Goal: Task Accomplishment & Management: Use online tool/utility

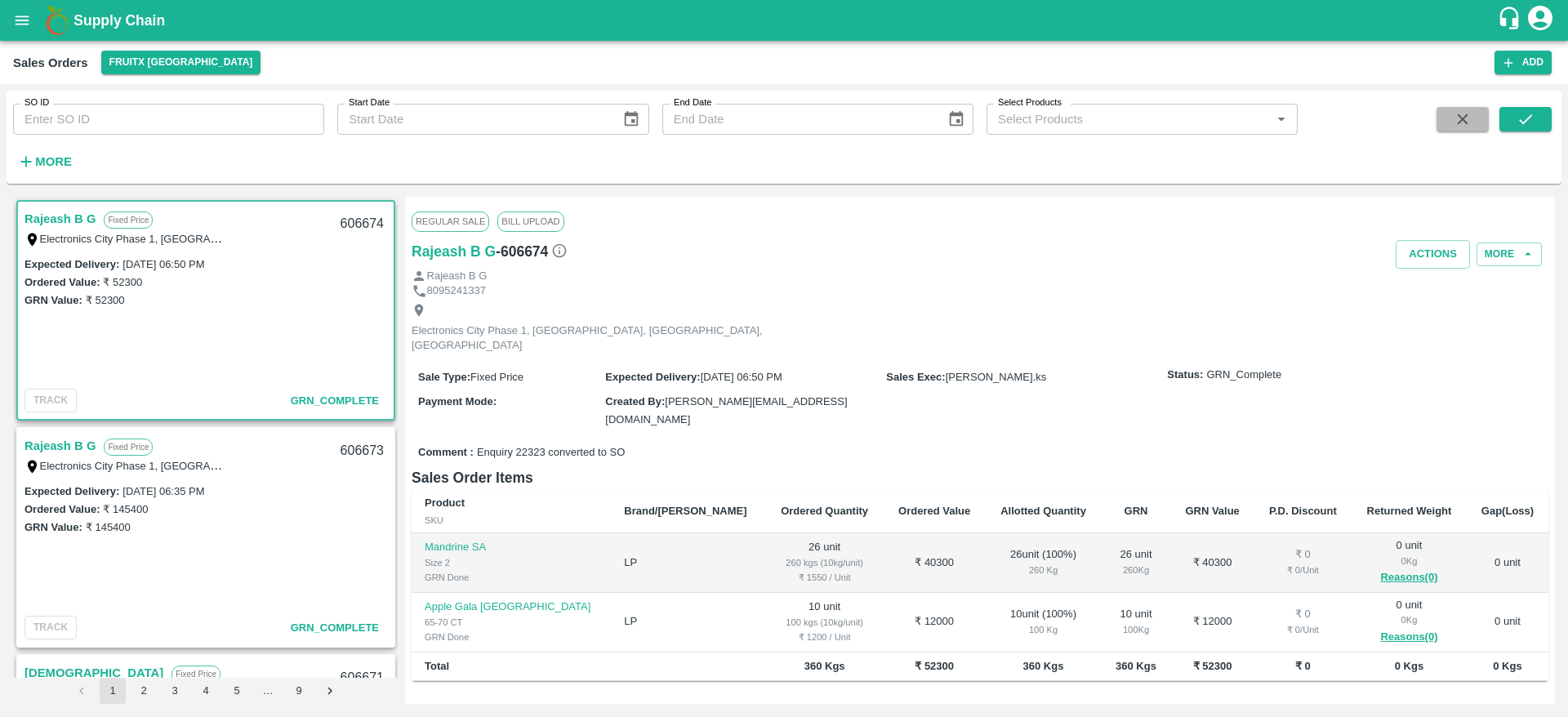
click at [1449, 112] on button "button" at bounding box center [1463, 119] width 52 height 24
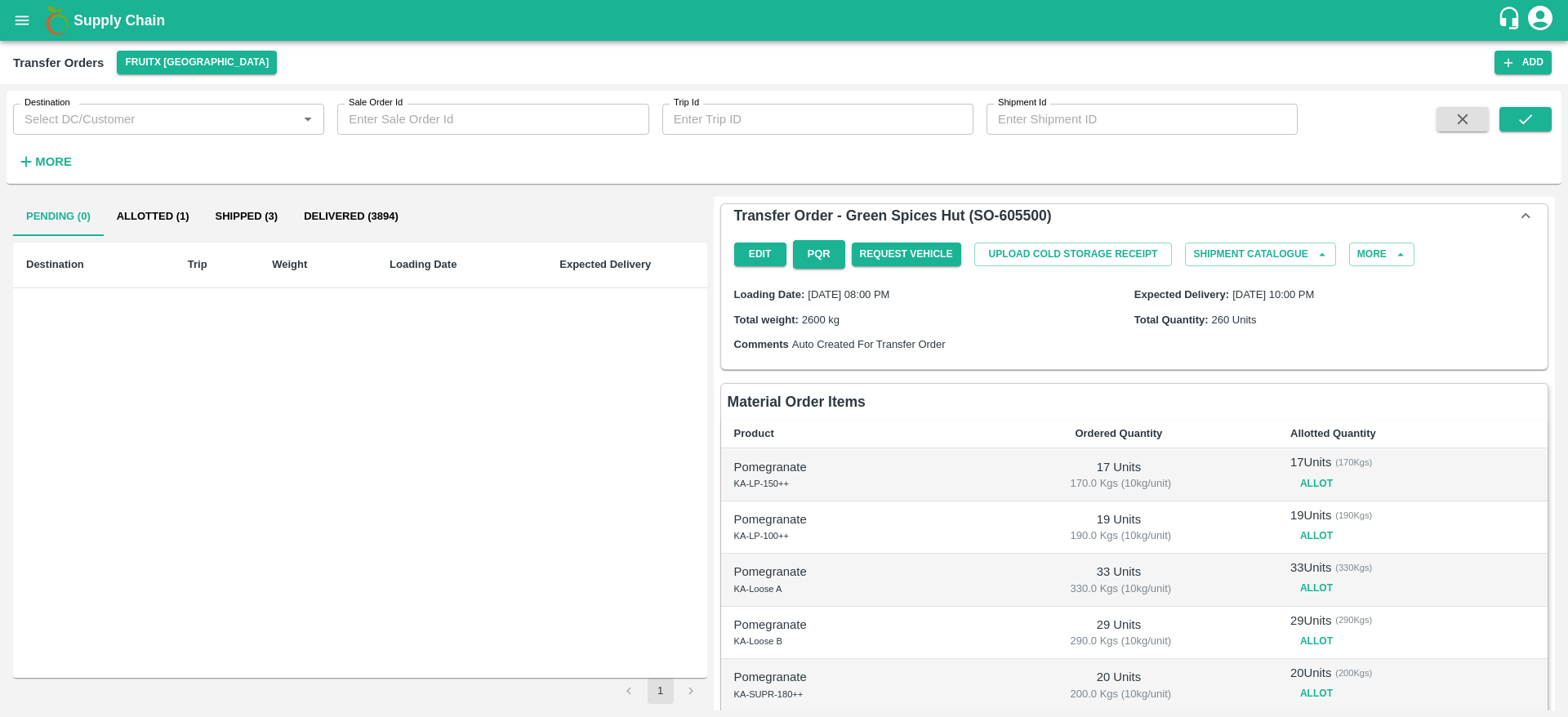
click at [13, 10] on button "open drawer" at bounding box center [22, 21] width 38 height 38
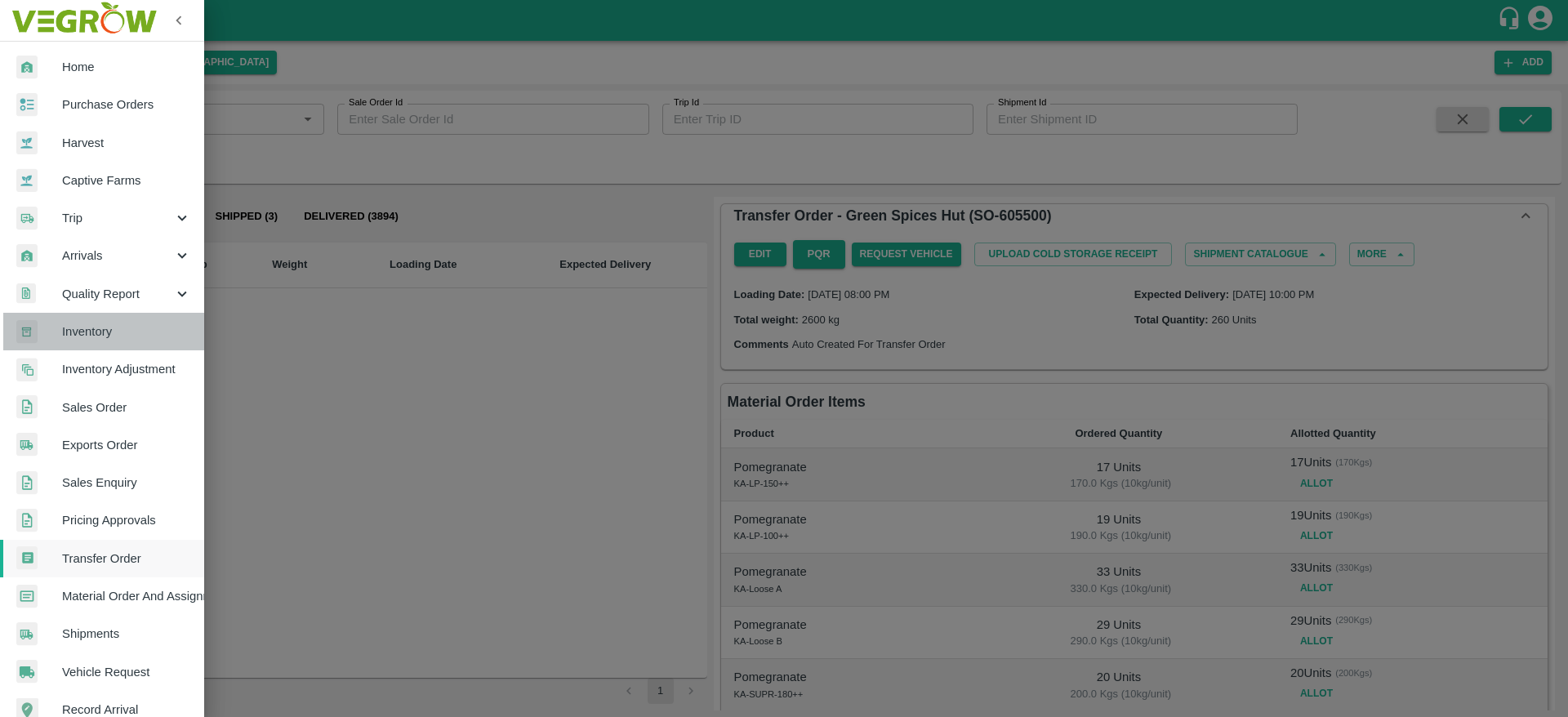
click at [122, 329] on span "Inventory" at bounding box center [127, 332] width 129 height 18
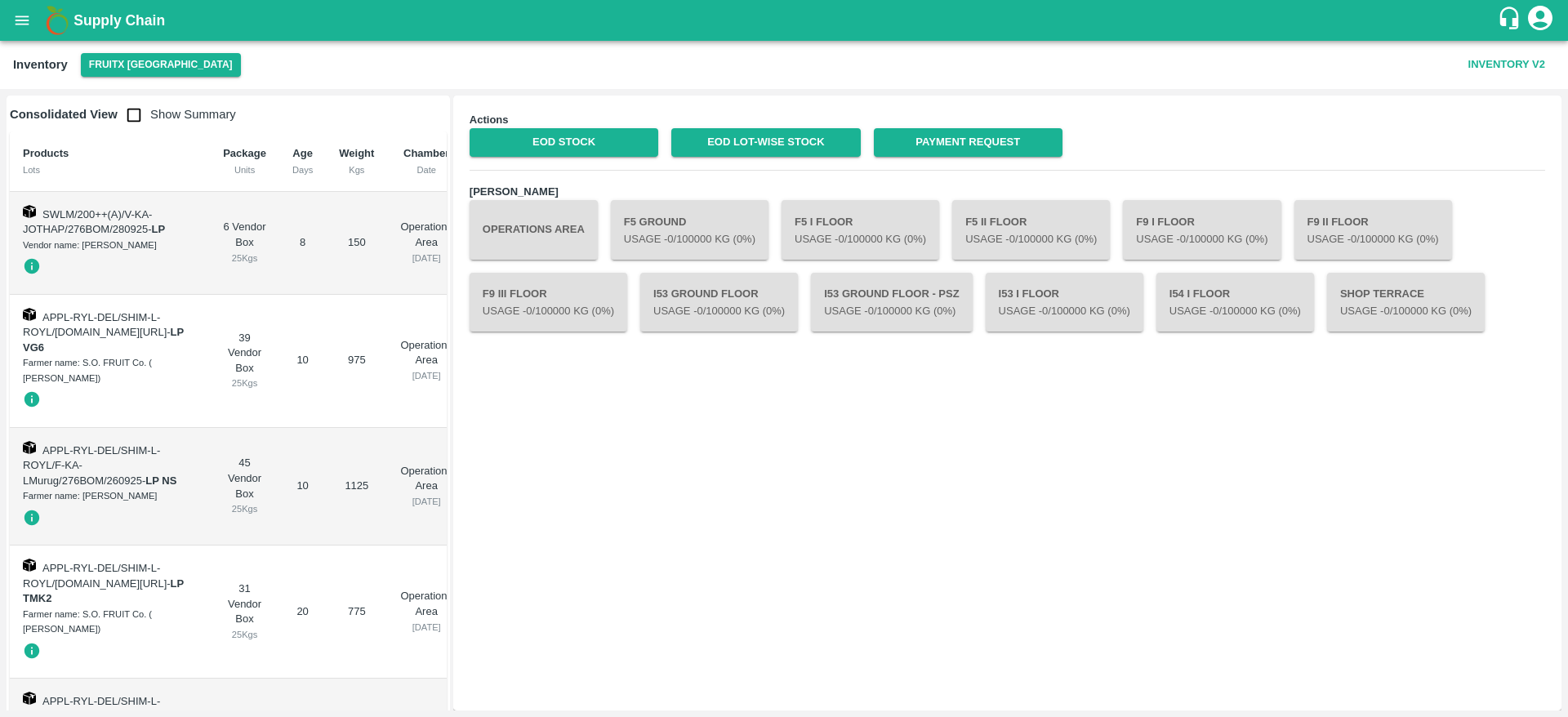
click at [574, 242] on button "Operations Area" at bounding box center [534, 229] width 128 height 58
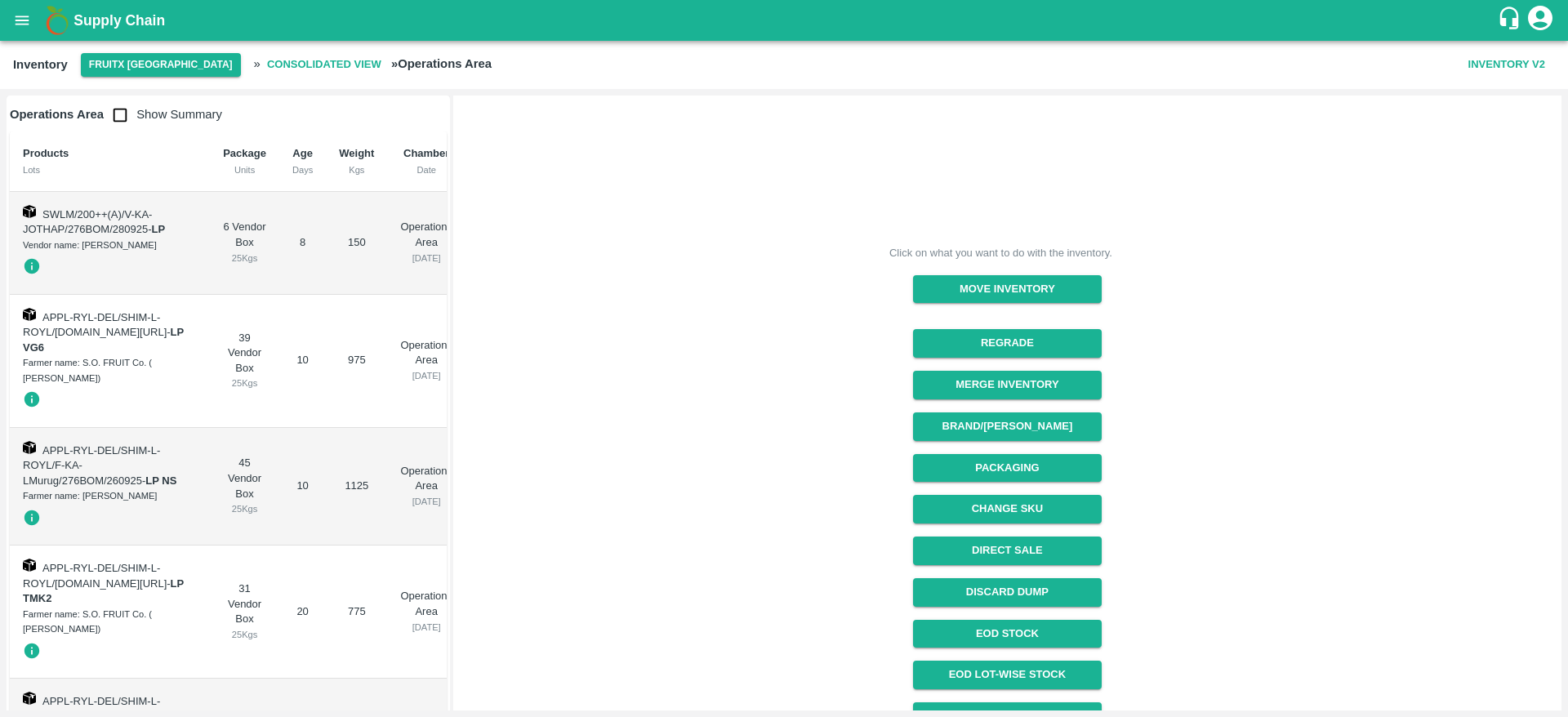
scroll to position [71, 0]
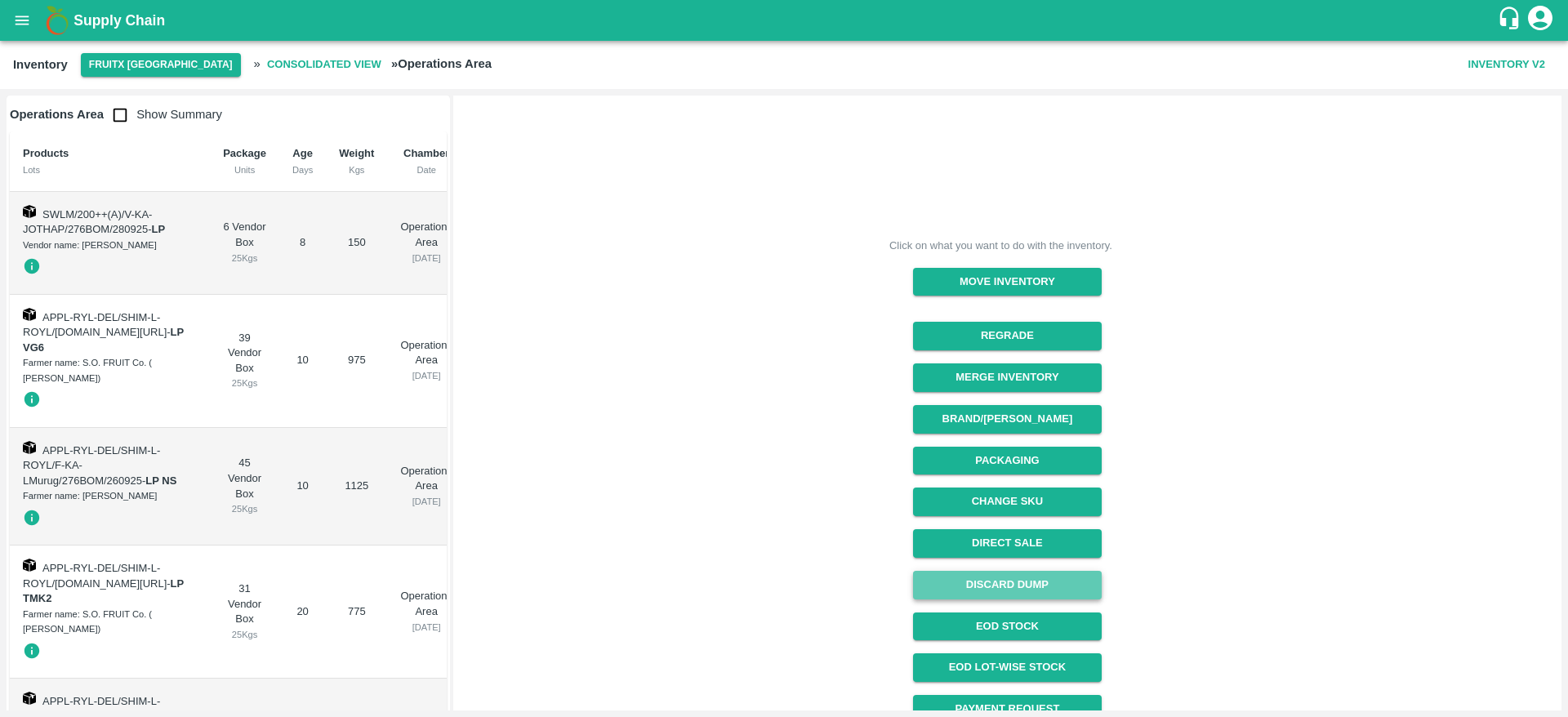
click at [1051, 583] on button "Discard Dump" at bounding box center [1007, 585] width 189 height 29
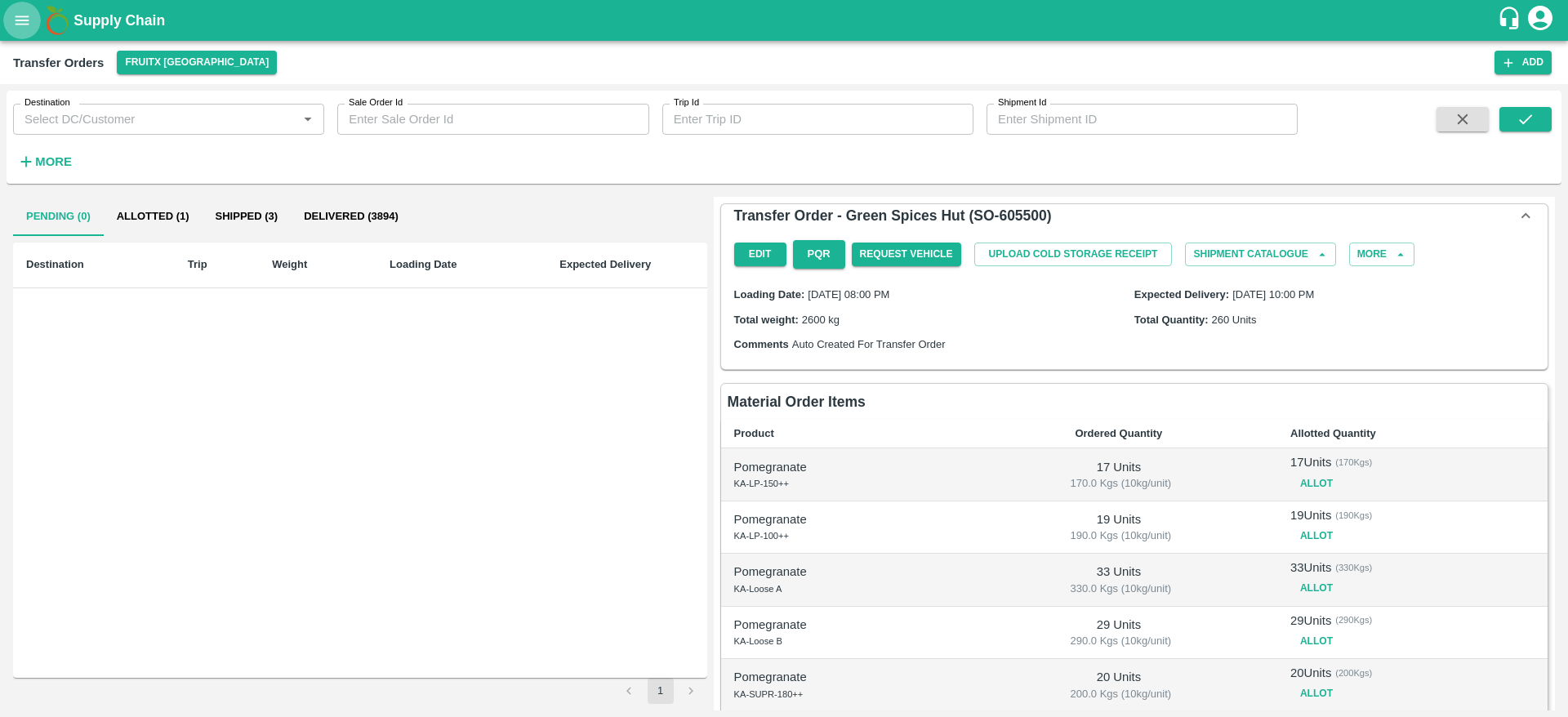
click at [13, 23] on icon "open drawer" at bounding box center [22, 21] width 18 height 18
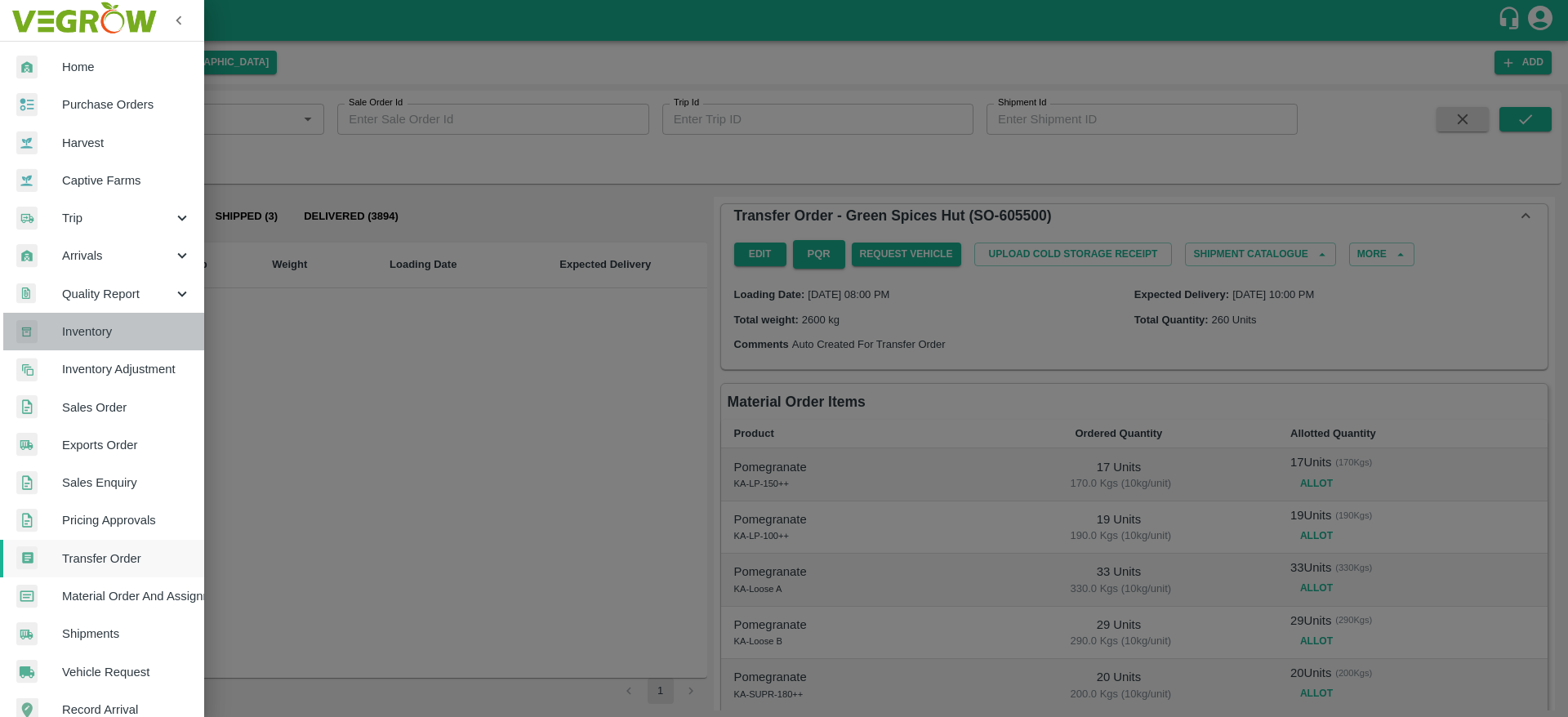
click at [108, 320] on link "Inventory" at bounding box center [102, 332] width 204 height 38
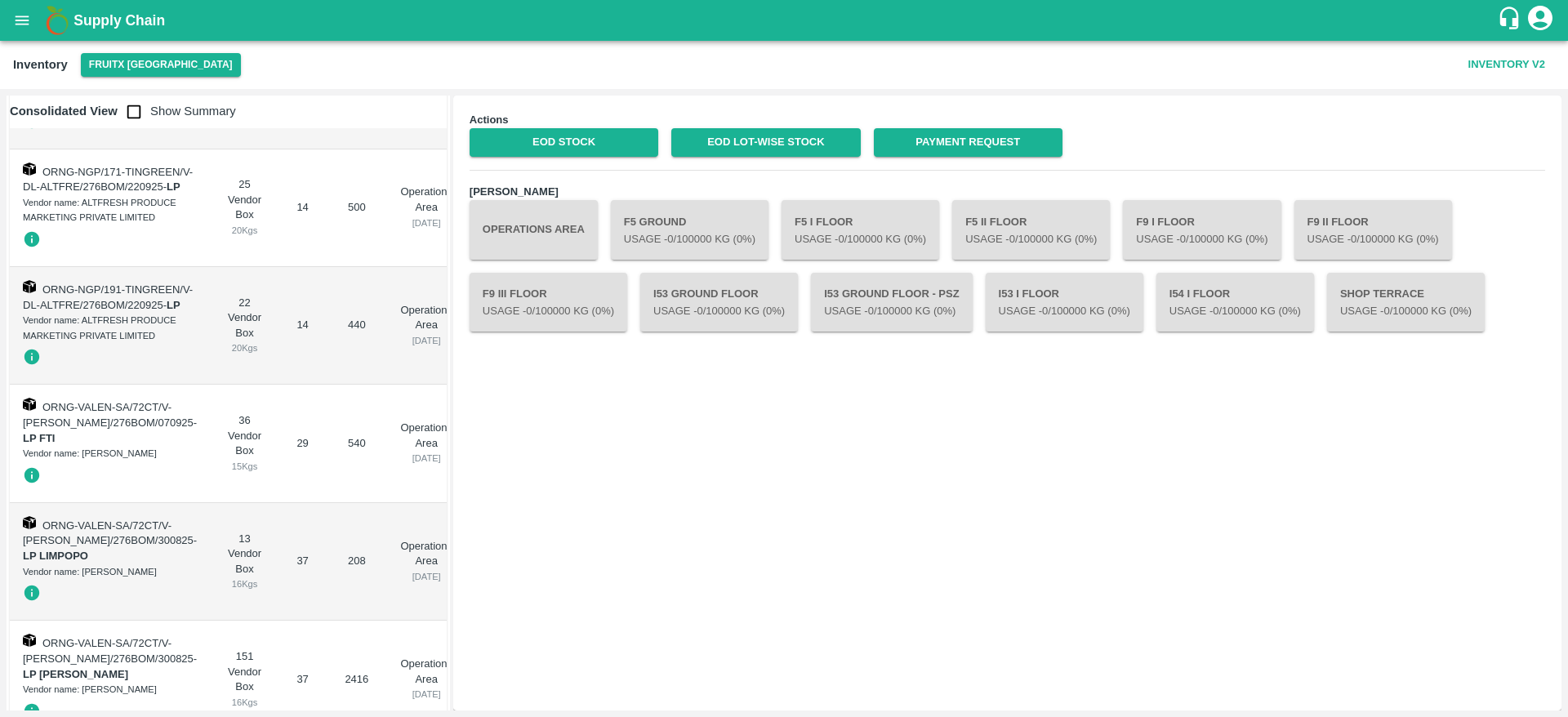
scroll to position [4219, 0]
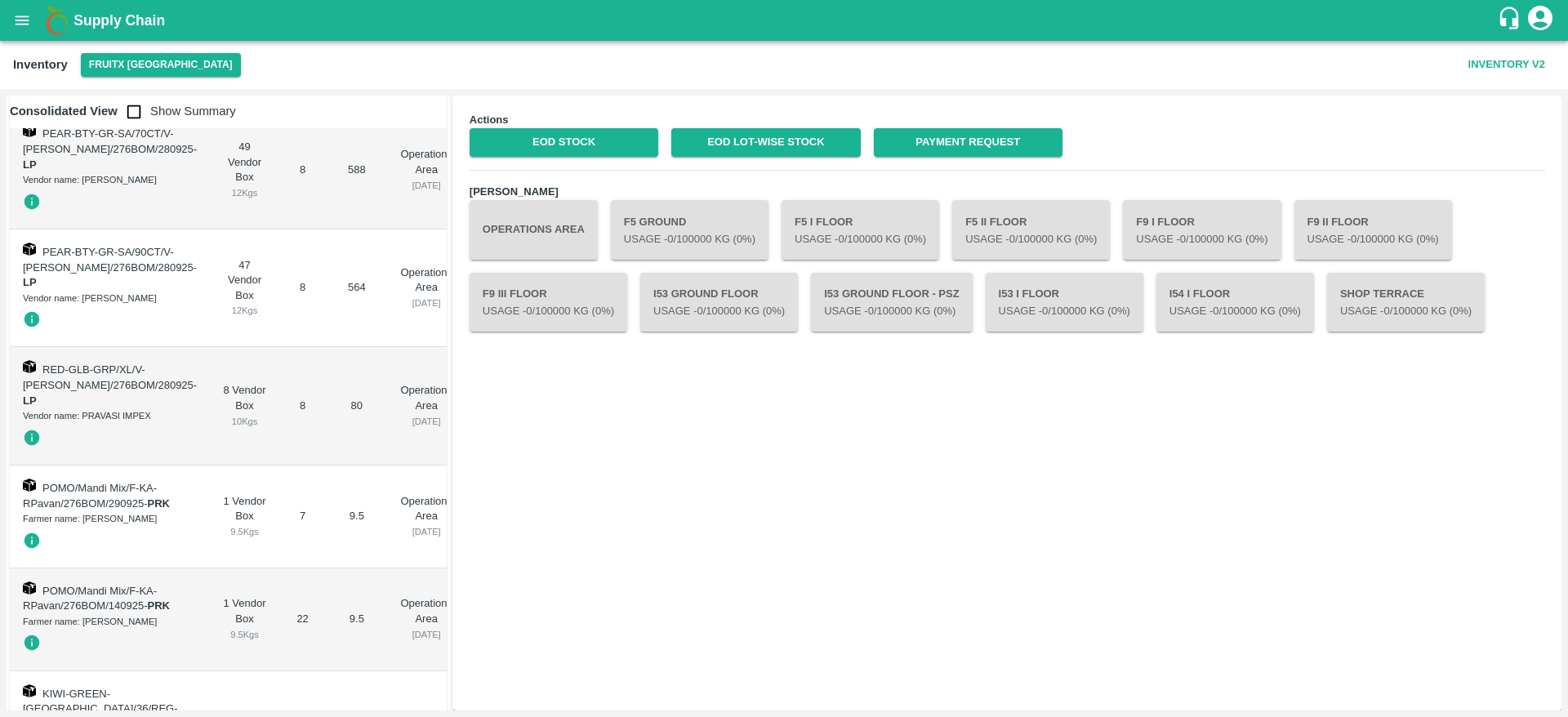
click at [326, 111] on td "57" at bounding box center [357, 37] width 61 height 148
click at [155, 111] on td "APPL-RD-TURK/B Grade/REG-5052606/276BOM/110725 - [PERSON_NAME] PackagingProcess…" at bounding box center [110, 37] width 200 height 148
click at [561, 224] on button "Operations Area" at bounding box center [534, 229] width 128 height 58
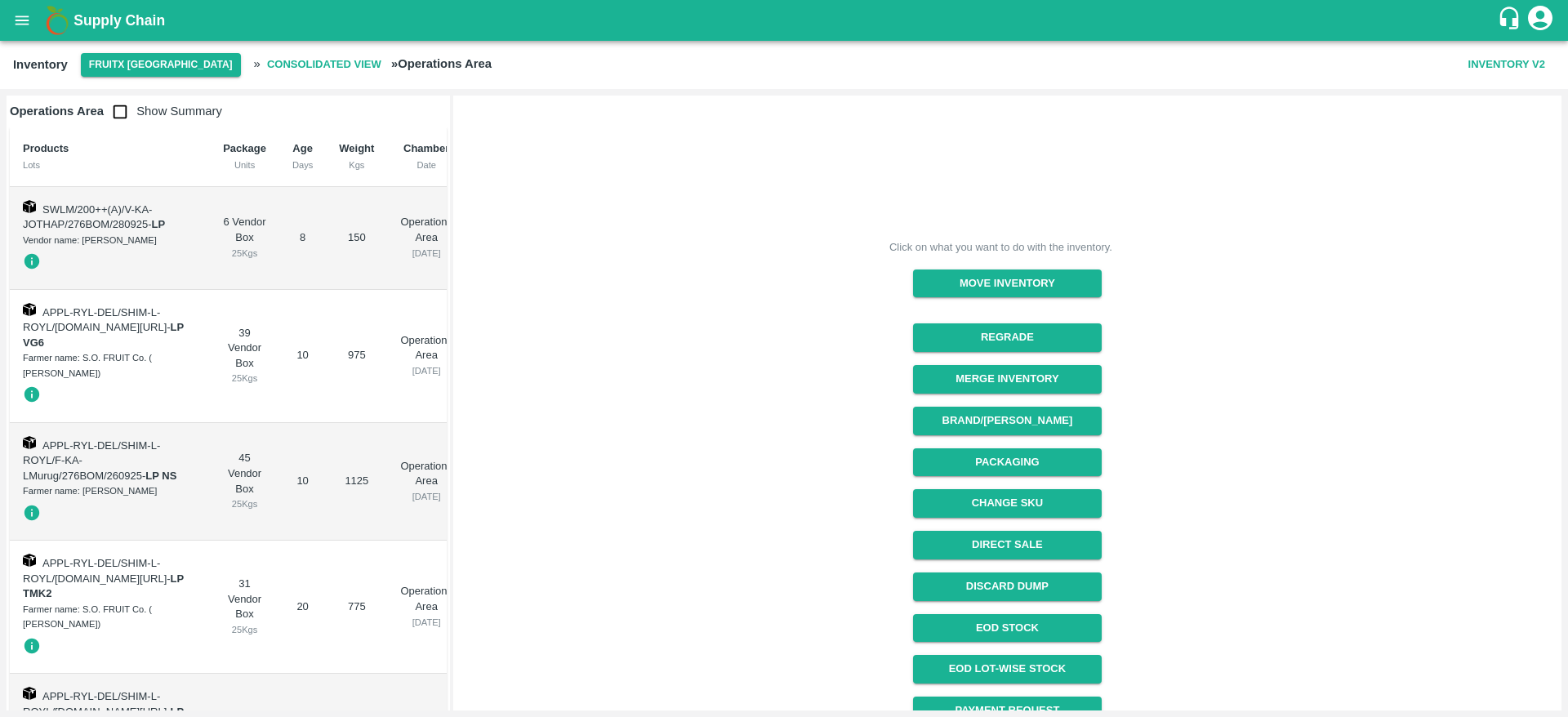
scroll to position [62, 0]
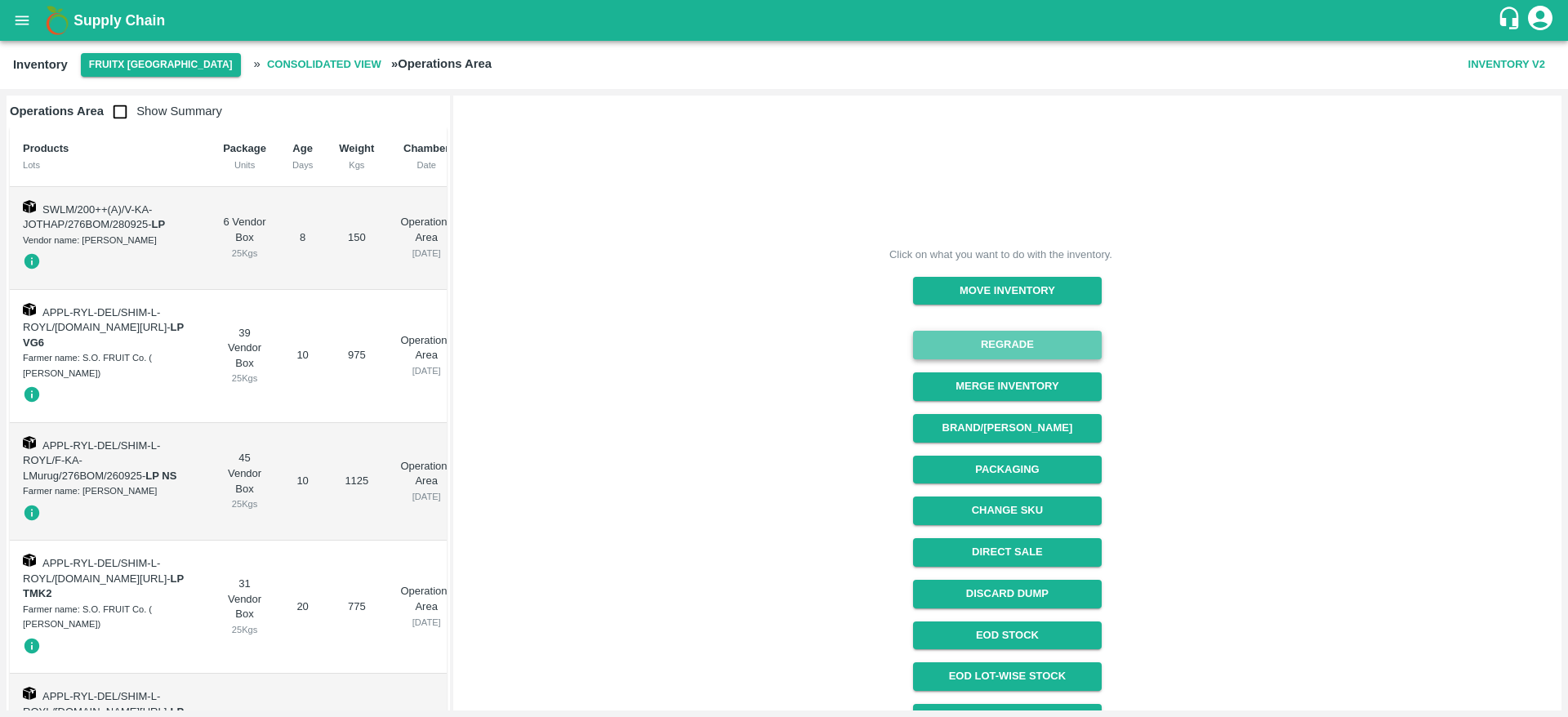
click at [1025, 355] on button "Regrade" at bounding box center [1007, 345] width 189 height 29
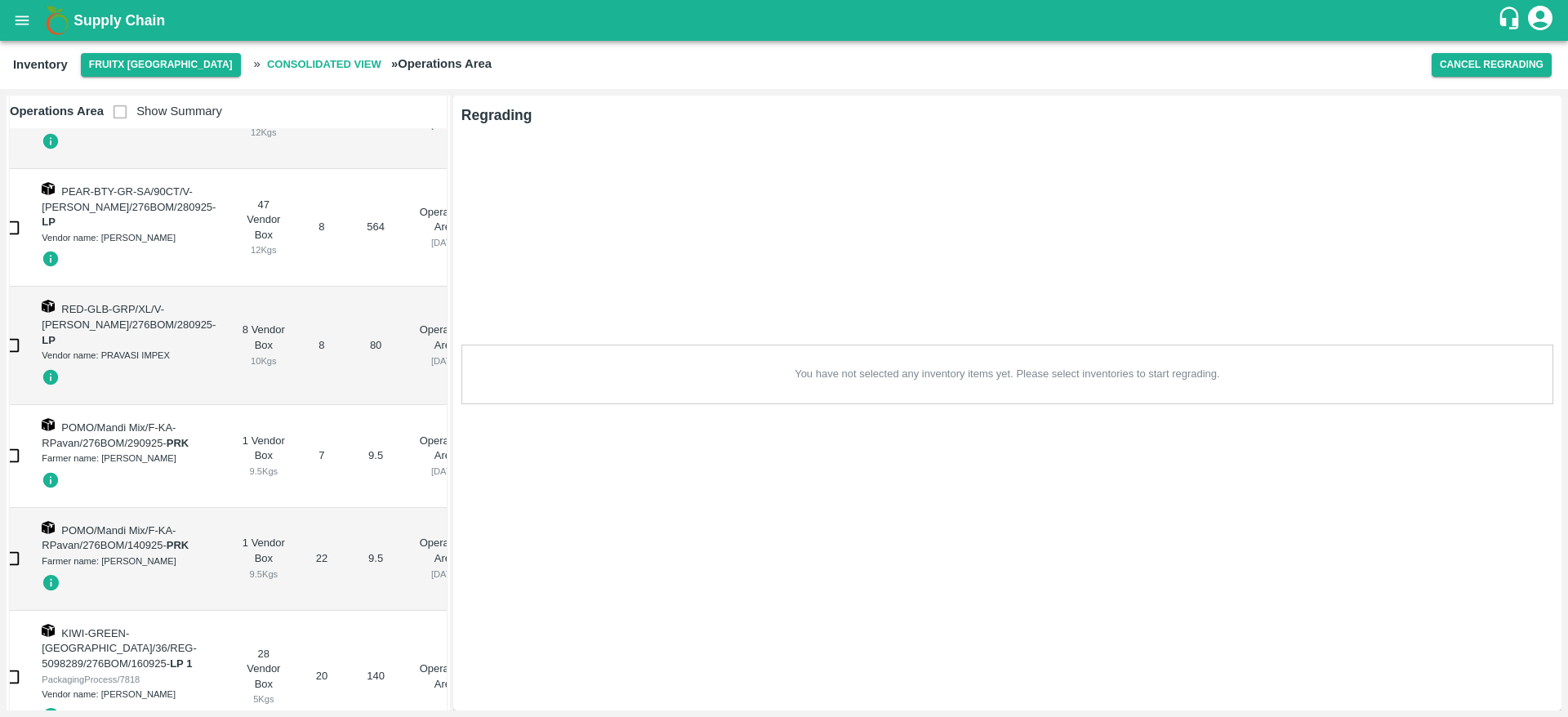
scroll to position [0, 0]
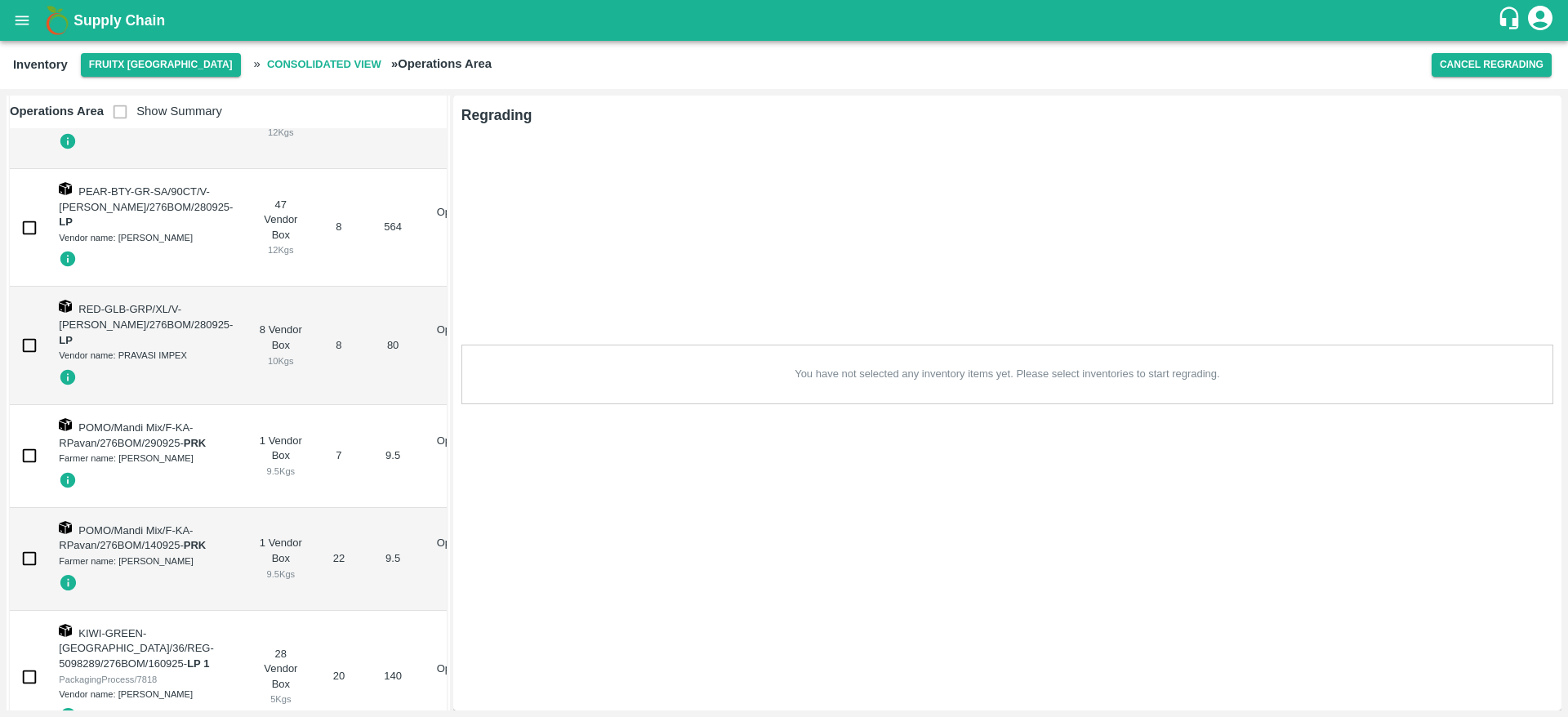
checkbox input "true"
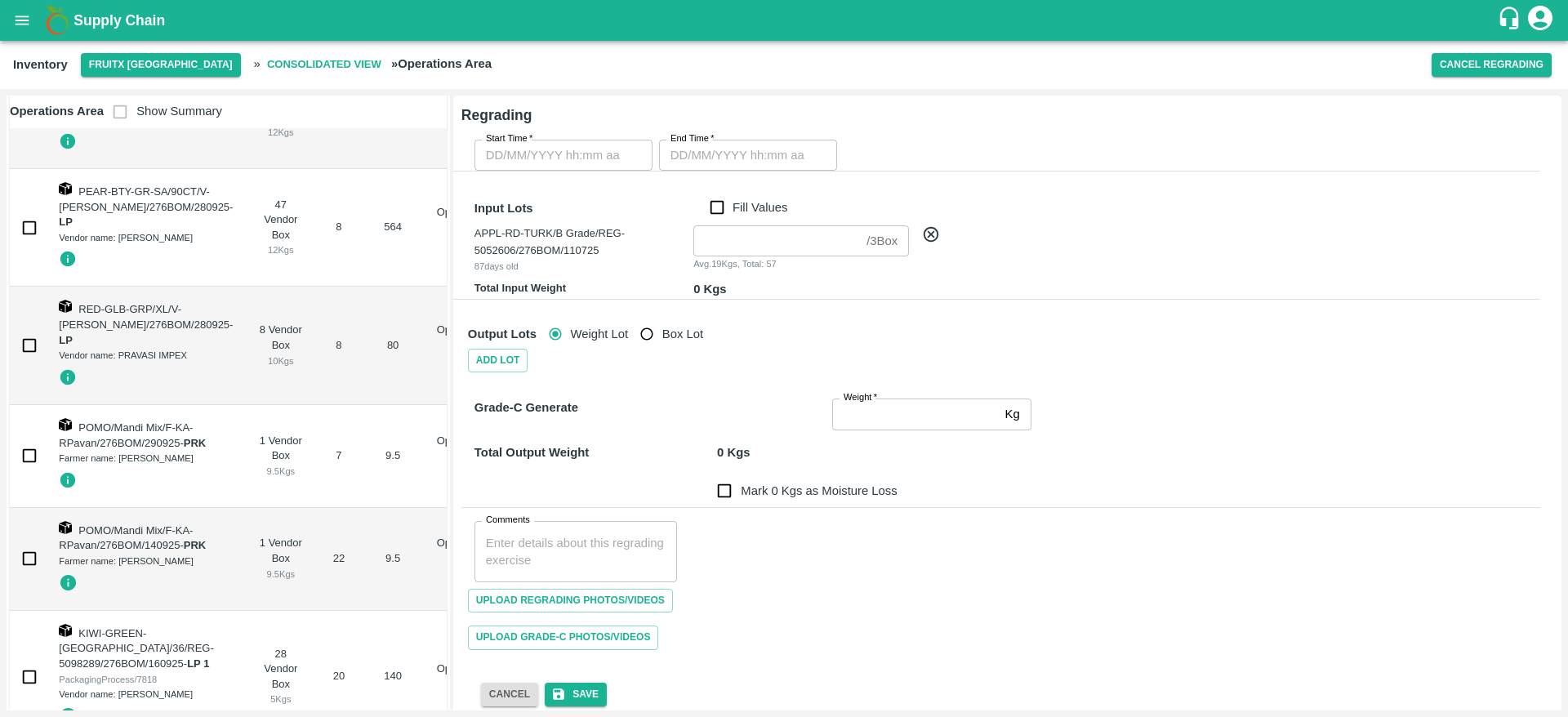
type input "DD/MM/YYYY hh:mm aa"
click at [582, 158] on input "DD/MM/YYYY hh:mm aa" at bounding box center [557, 155] width 166 height 31
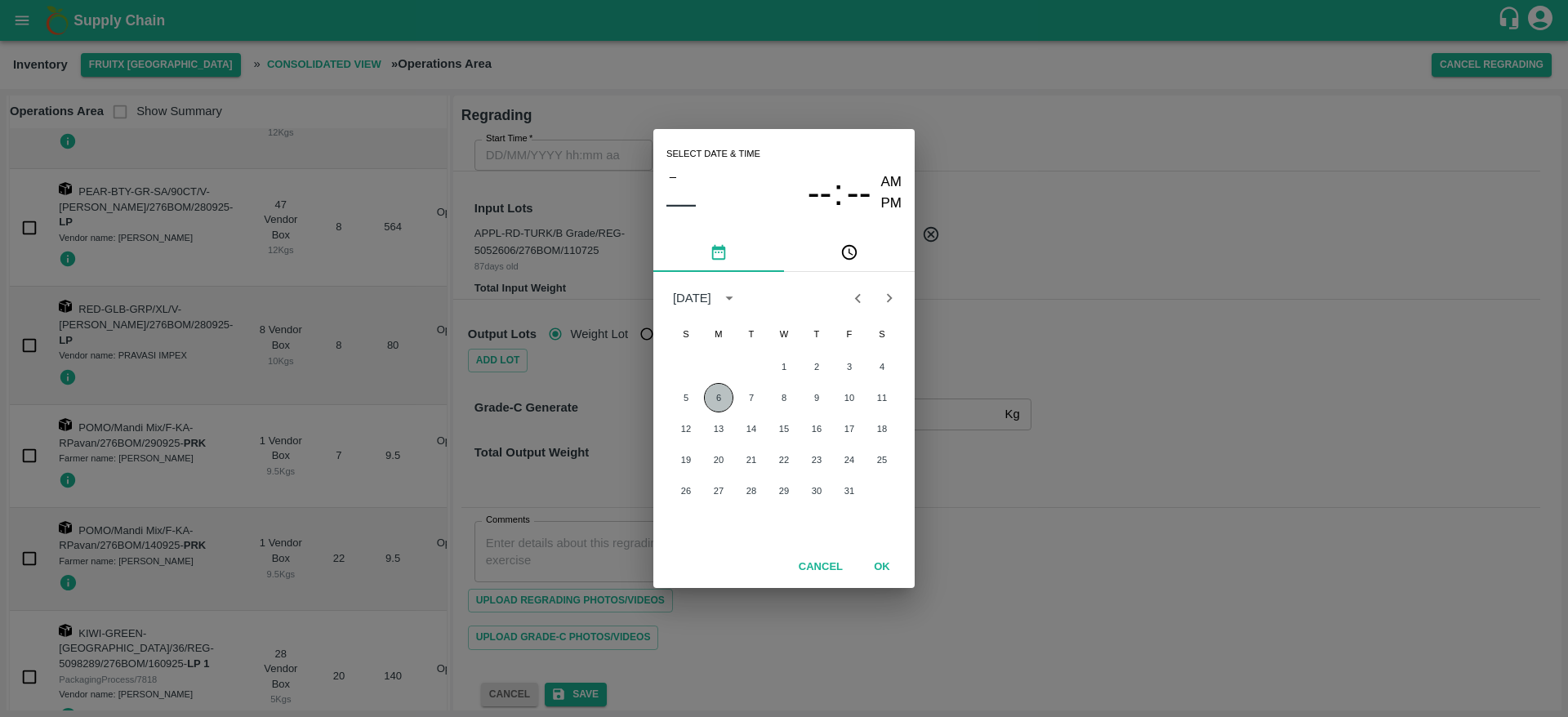
click at [727, 391] on button "6" at bounding box center [719, 397] width 30 height 30
type input "[DATE] 12:00 AM"
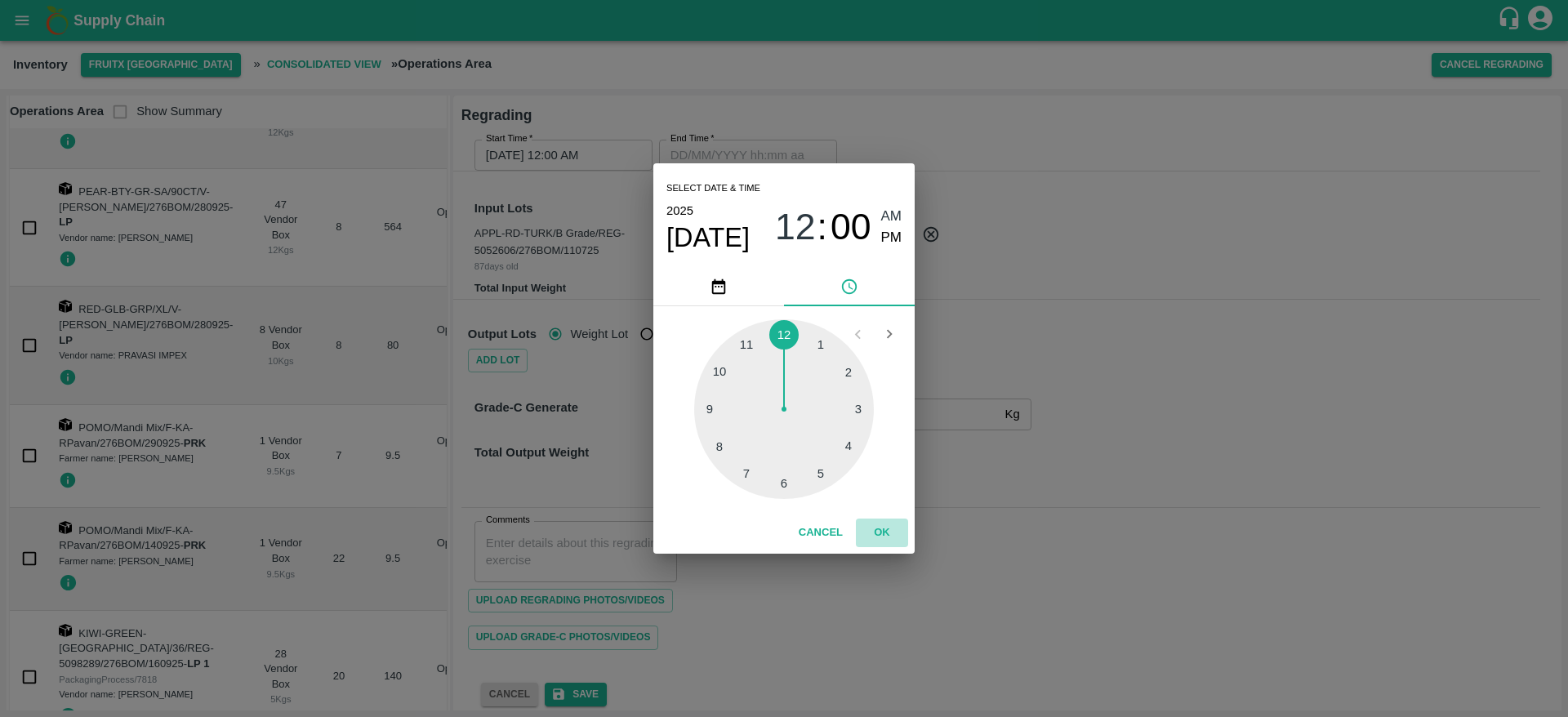
click at [881, 529] on button "OK" at bounding box center [882, 533] width 52 height 29
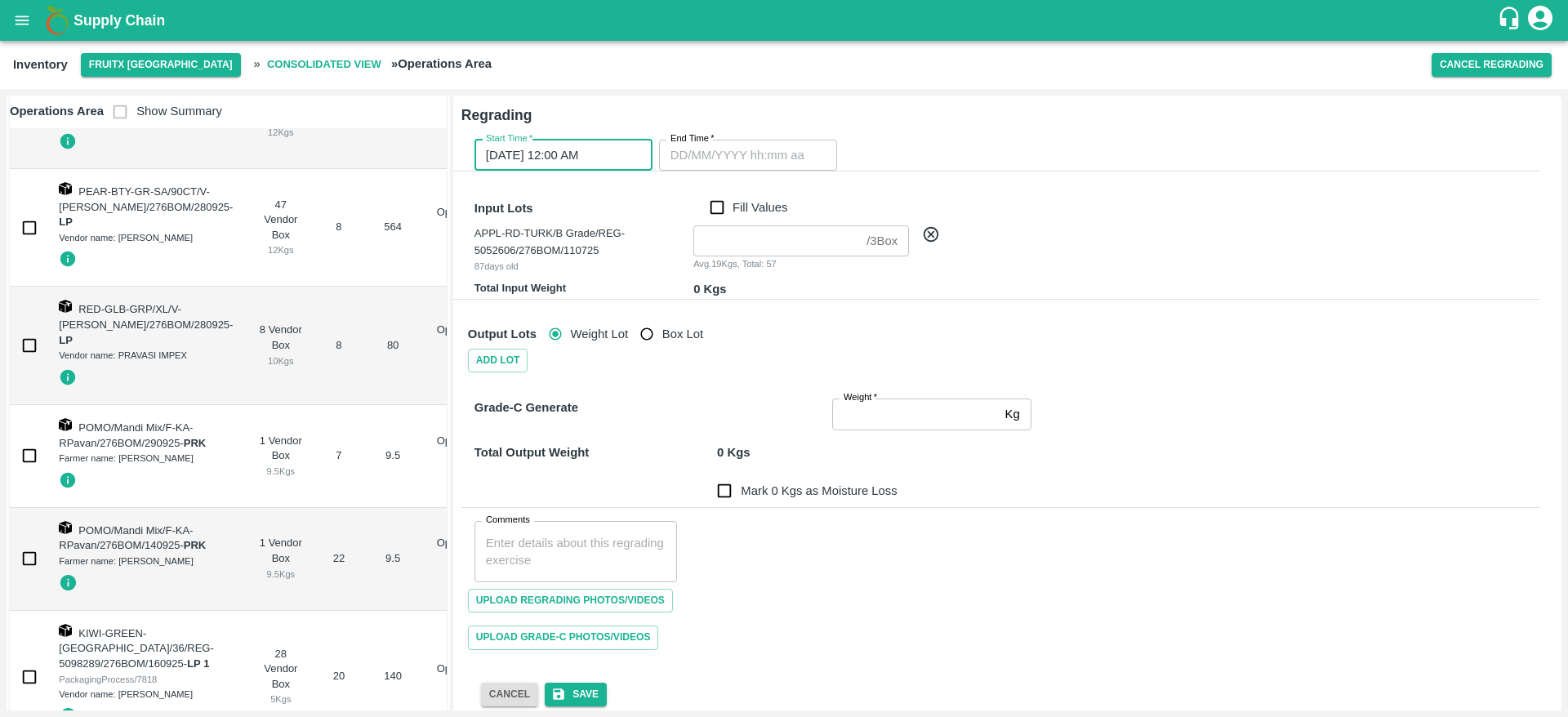
type input "DD/MM/YYYY hh:mm aa"
click at [780, 148] on input "DD/MM/YYYY hh:mm aa" at bounding box center [742, 155] width 166 height 31
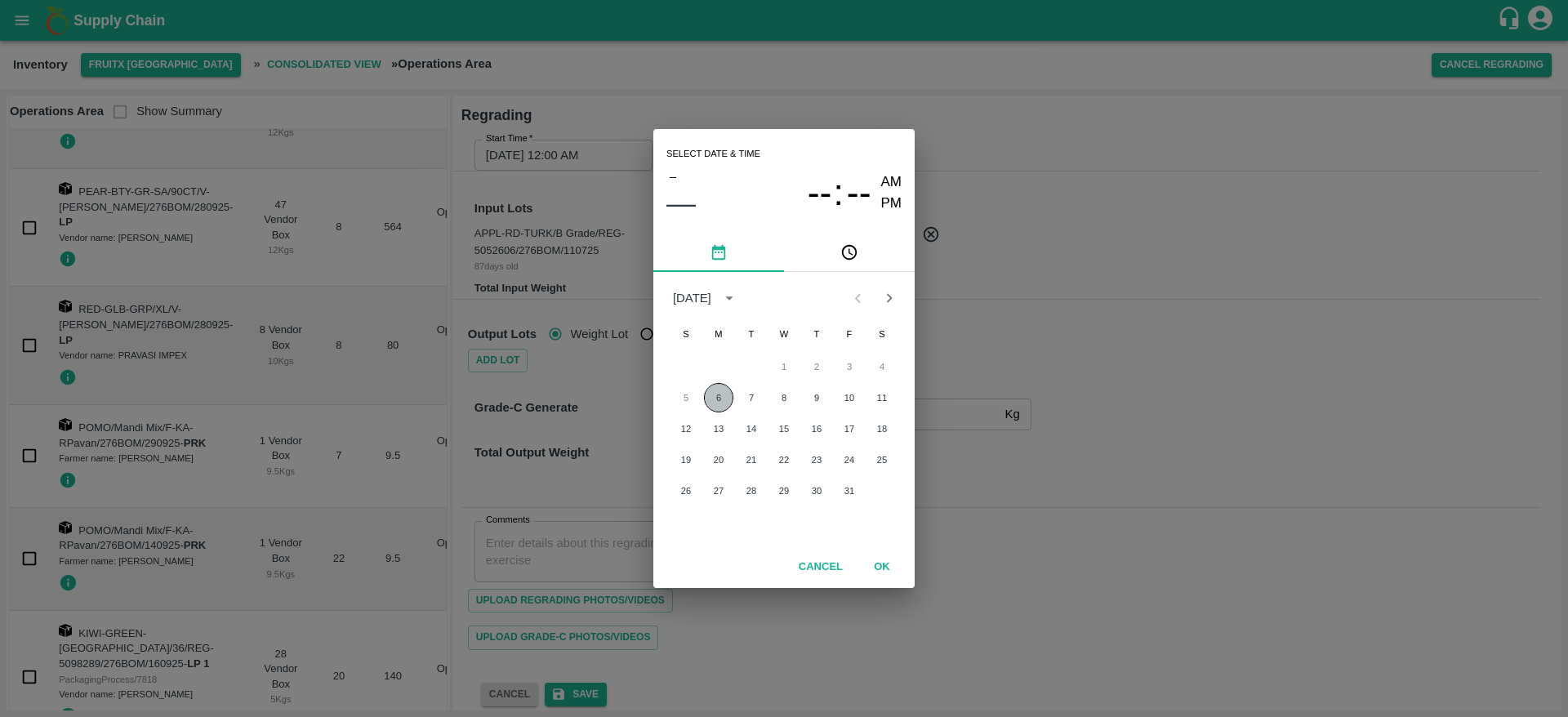
click at [726, 395] on button "6" at bounding box center [719, 397] width 30 height 30
type input "[DATE] 12:00 AM"
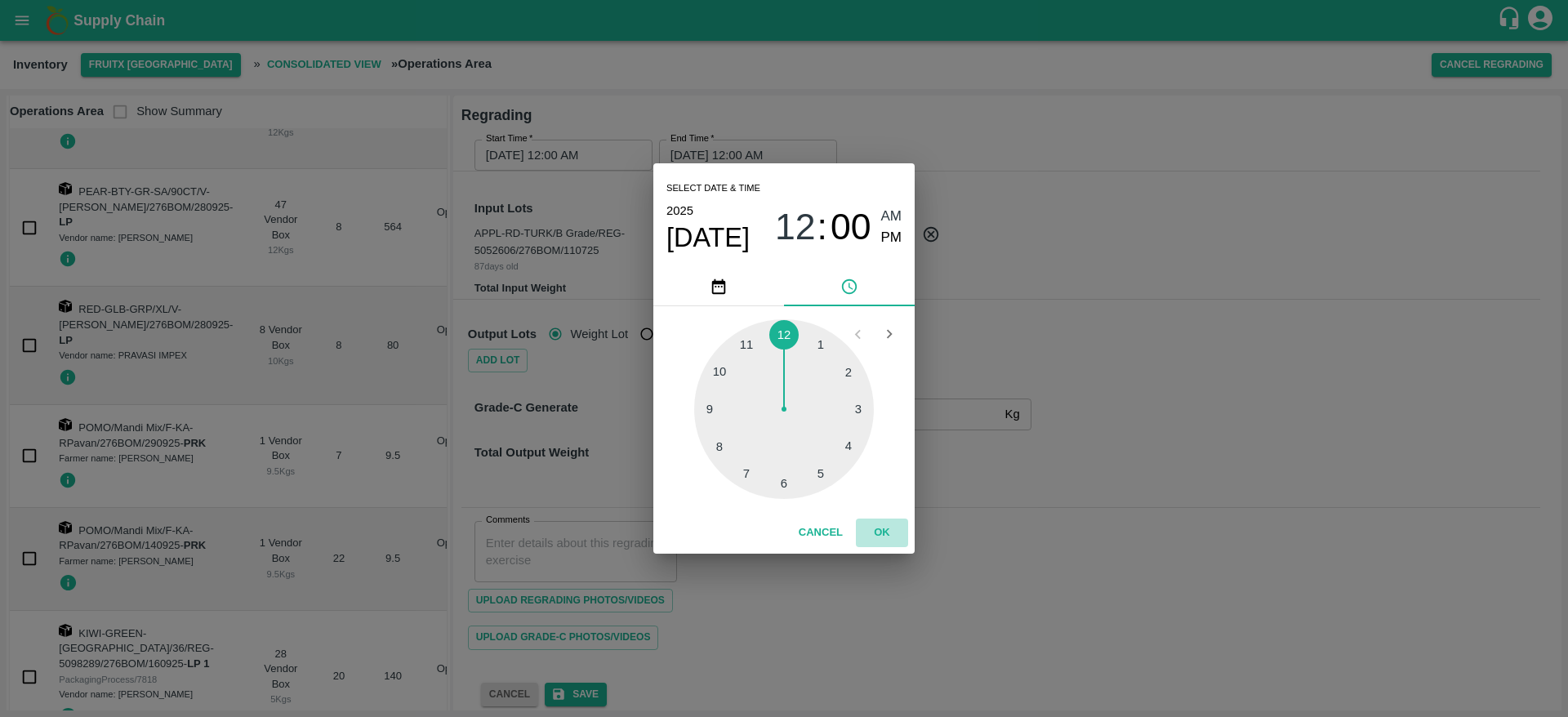
click at [885, 527] on button "OK" at bounding box center [882, 533] width 52 height 29
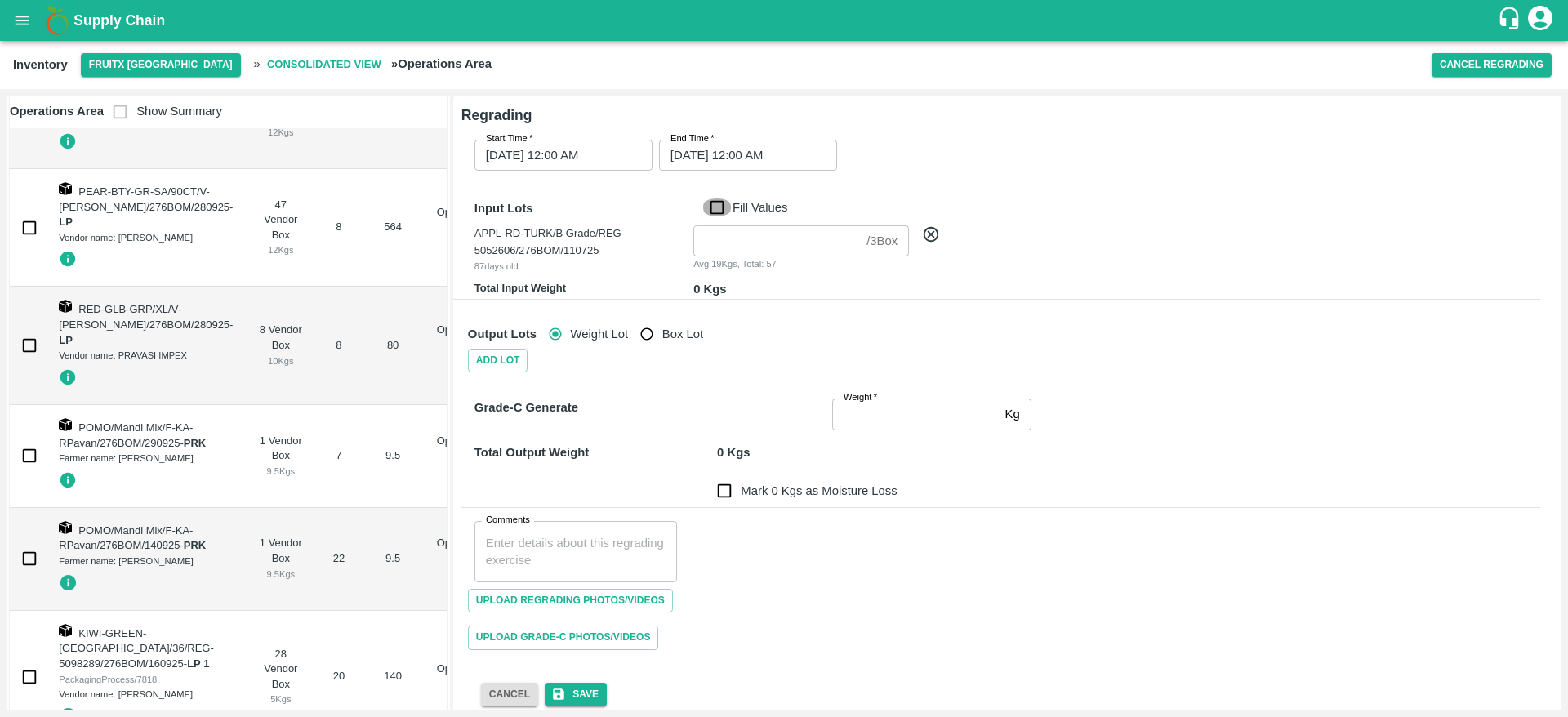
click at [711, 199] on input "Fill Values" at bounding box center [717, 208] width 31 height 18
checkbox input "true"
type input "3"
click at [794, 319] on div "Output Lots Weight Lot Box Lot" at bounding box center [997, 328] width 1085 height 43
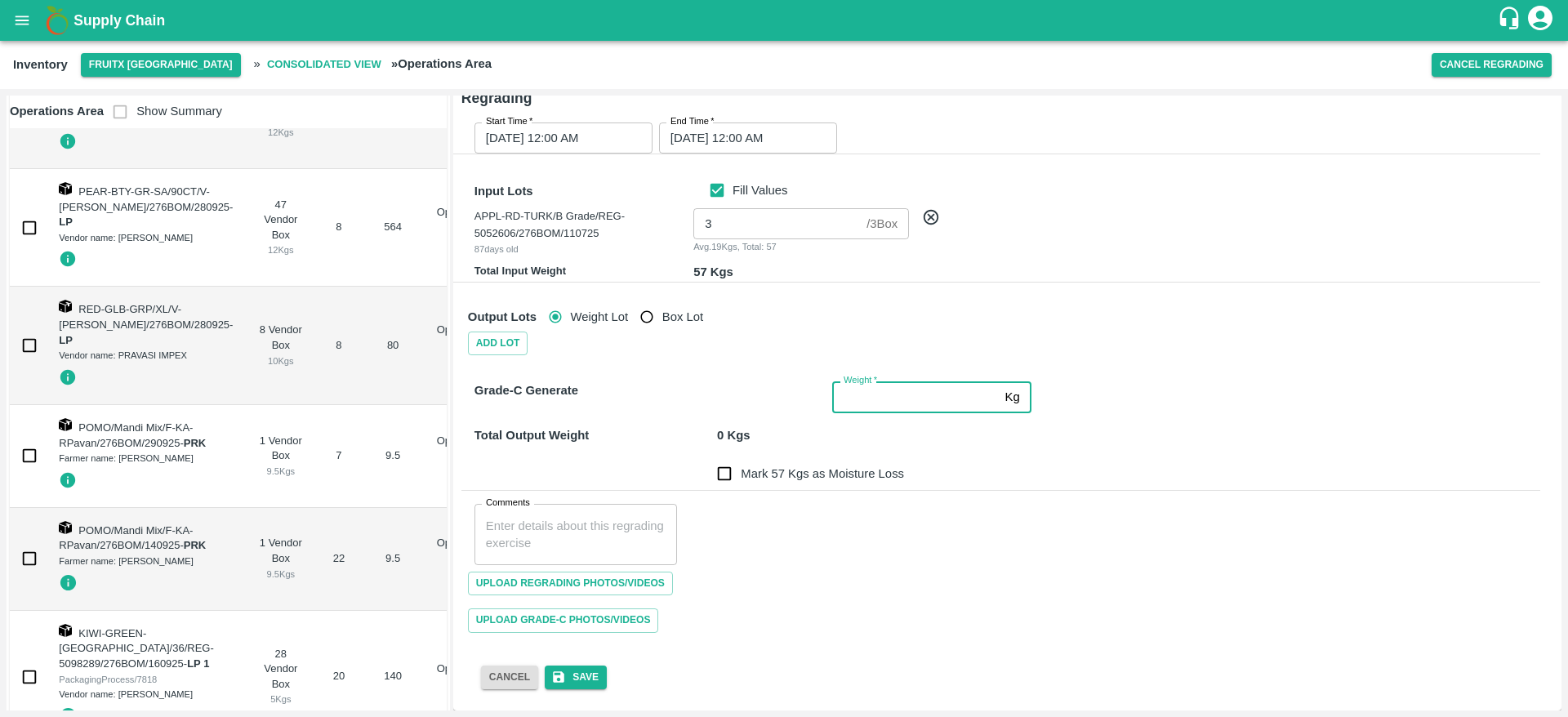
click at [873, 403] on input "Weight   *" at bounding box center [915, 397] width 166 height 31
type input "57"
click at [1108, 466] on div "Mark 0 Kgs as Moisture Loss" at bounding box center [997, 464] width 1085 height 52
click at [728, 479] on input "Mark 0 Kgs as Moisture Loss" at bounding box center [724, 474] width 32 height 32
checkbox input "true"
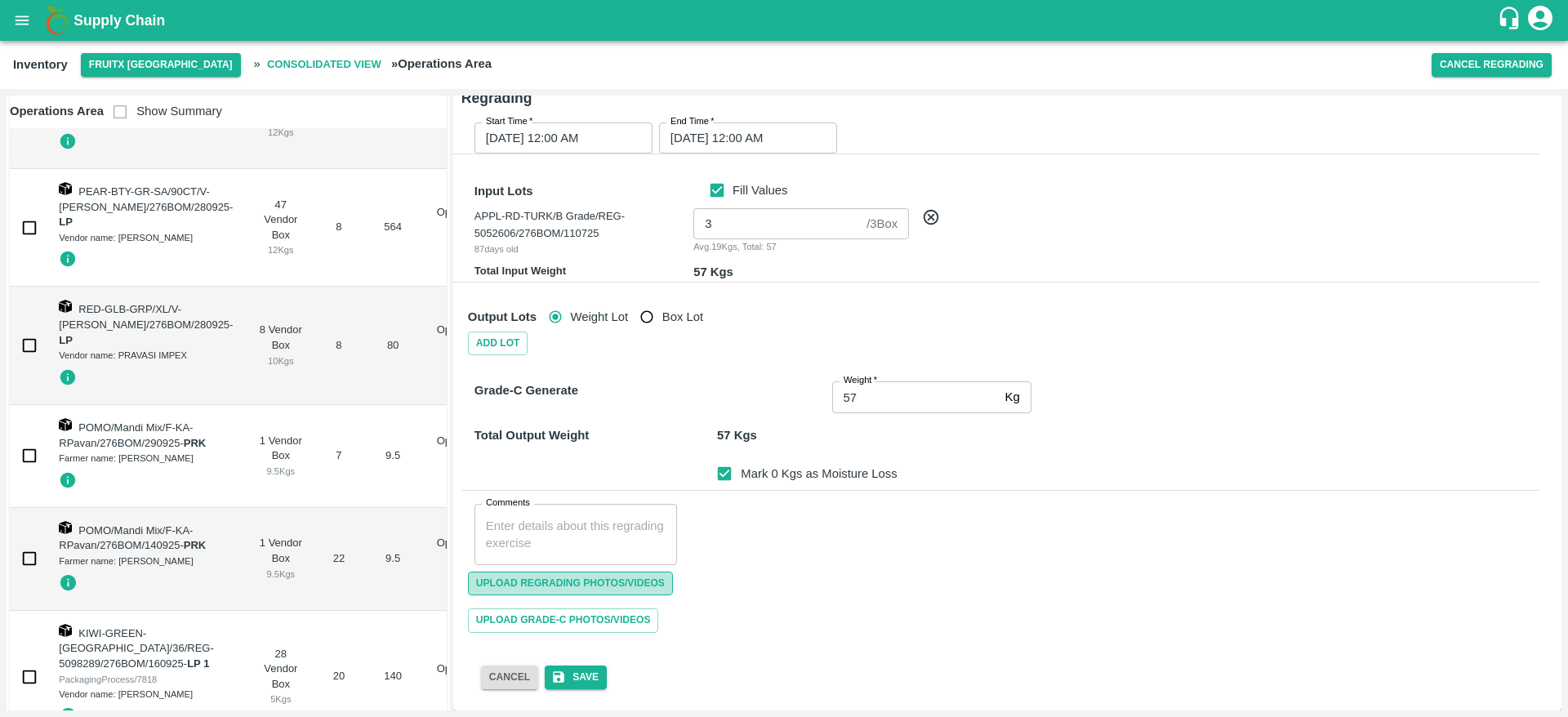
click at [625, 594] on span "Upload Regrading Photos/Videos" at bounding box center [571, 583] width 205 height 23
click at [0, 0] on input "Upload Regrading Photos/Videos" at bounding box center [0, 0] width 0 height 0
click at [583, 589] on span "Upload Regrading Photos/Videos" at bounding box center [571, 583] width 205 height 23
click at [0, 0] on input "Upload Regrading Photos/Videos" at bounding box center [0, 0] width 0 height 0
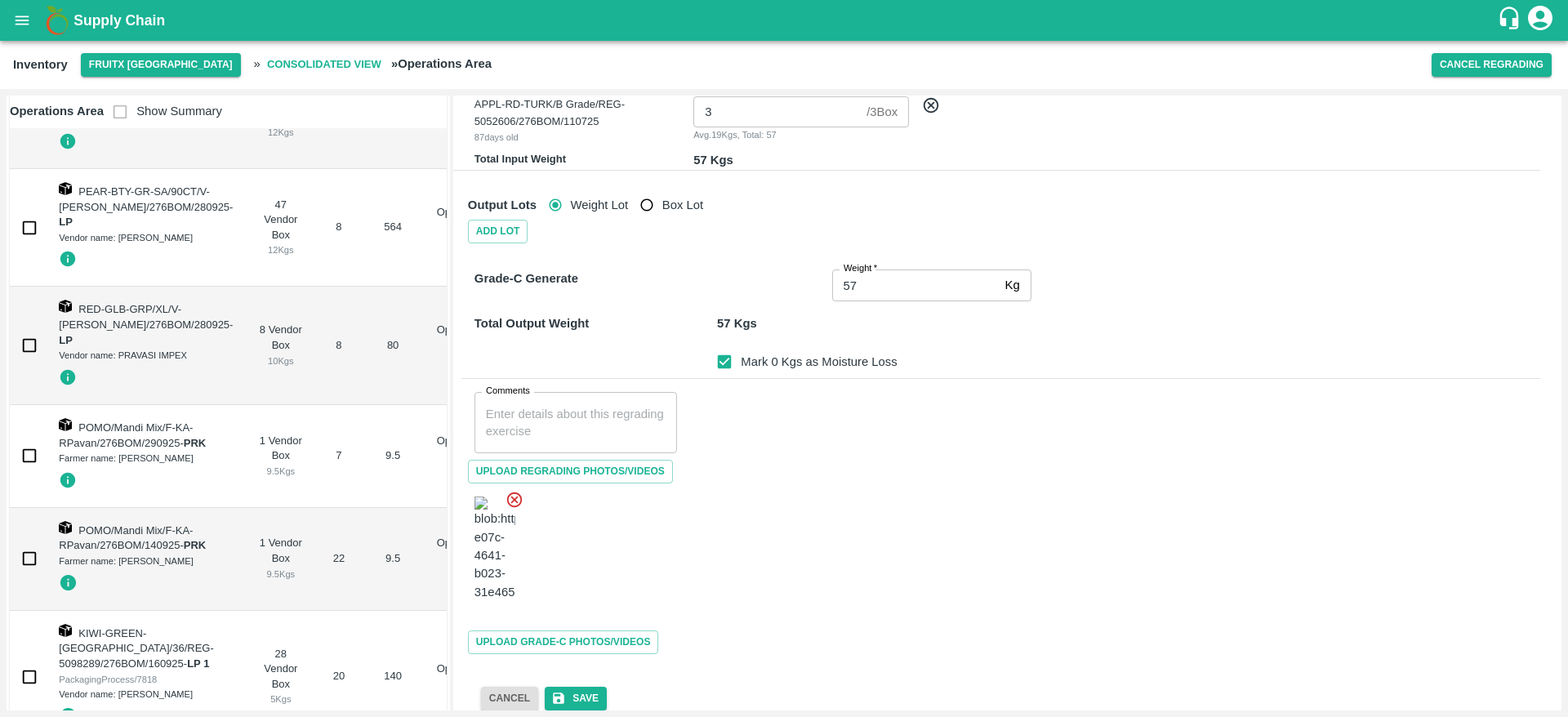
scroll to position [135, 0]
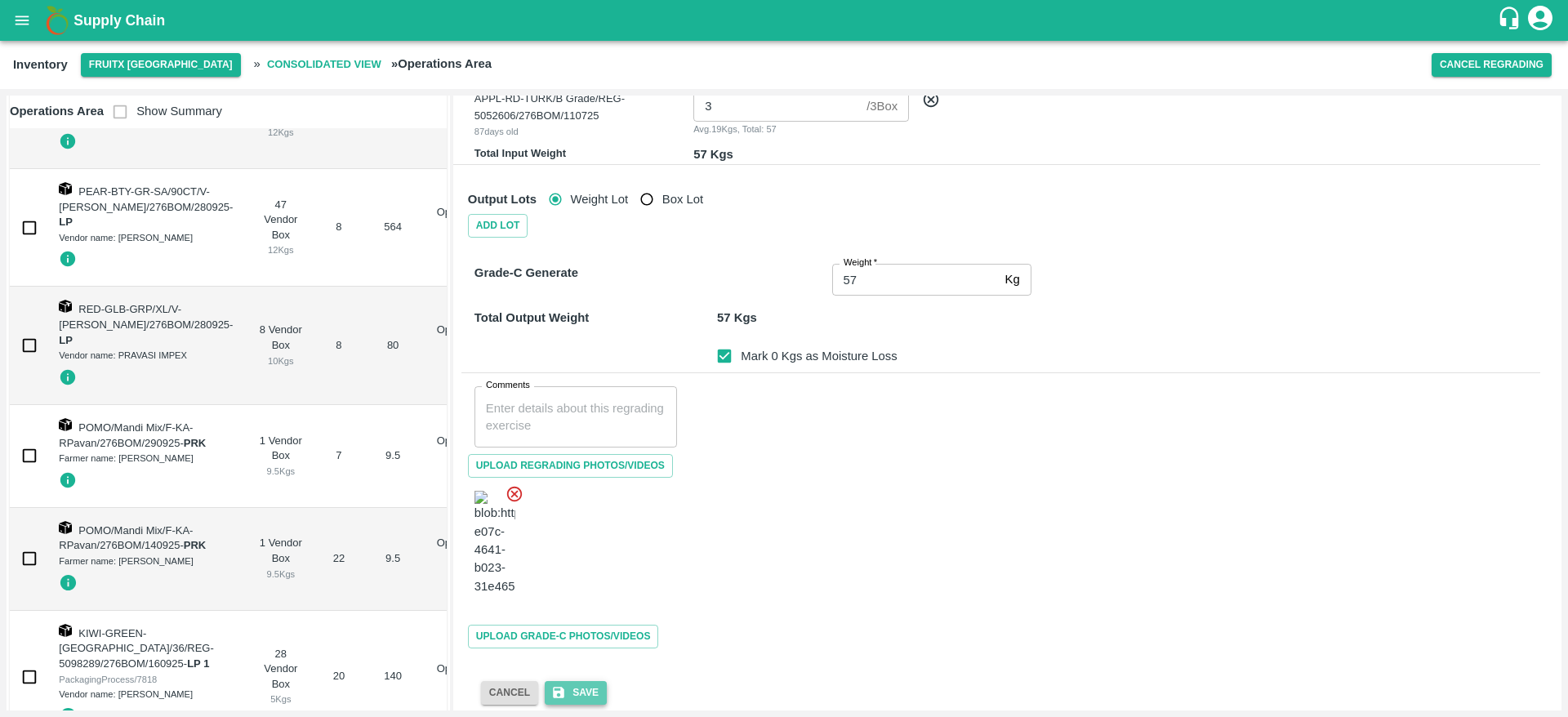
click at [589, 681] on button "Save" at bounding box center [575, 693] width 62 height 23
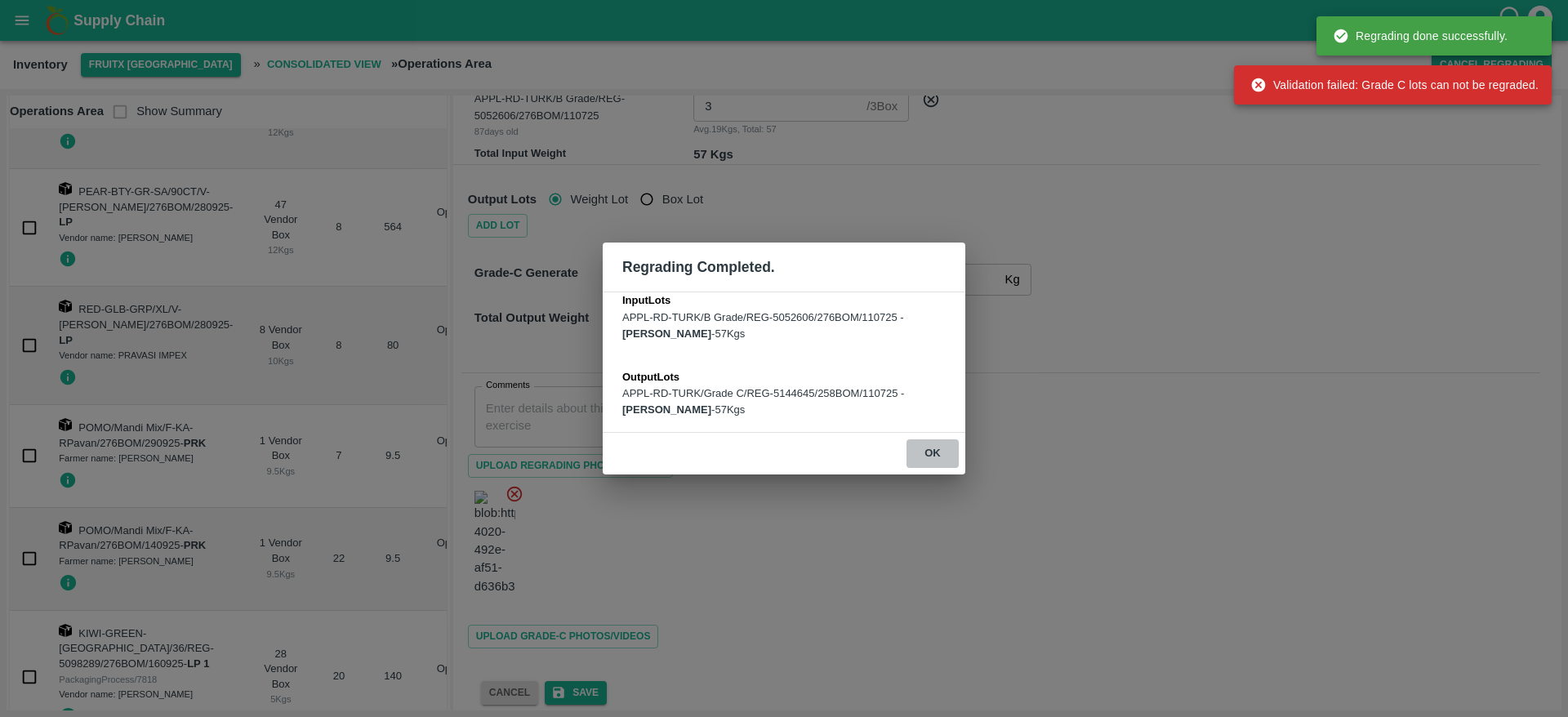
click at [927, 447] on button "ok" at bounding box center [933, 454] width 52 height 29
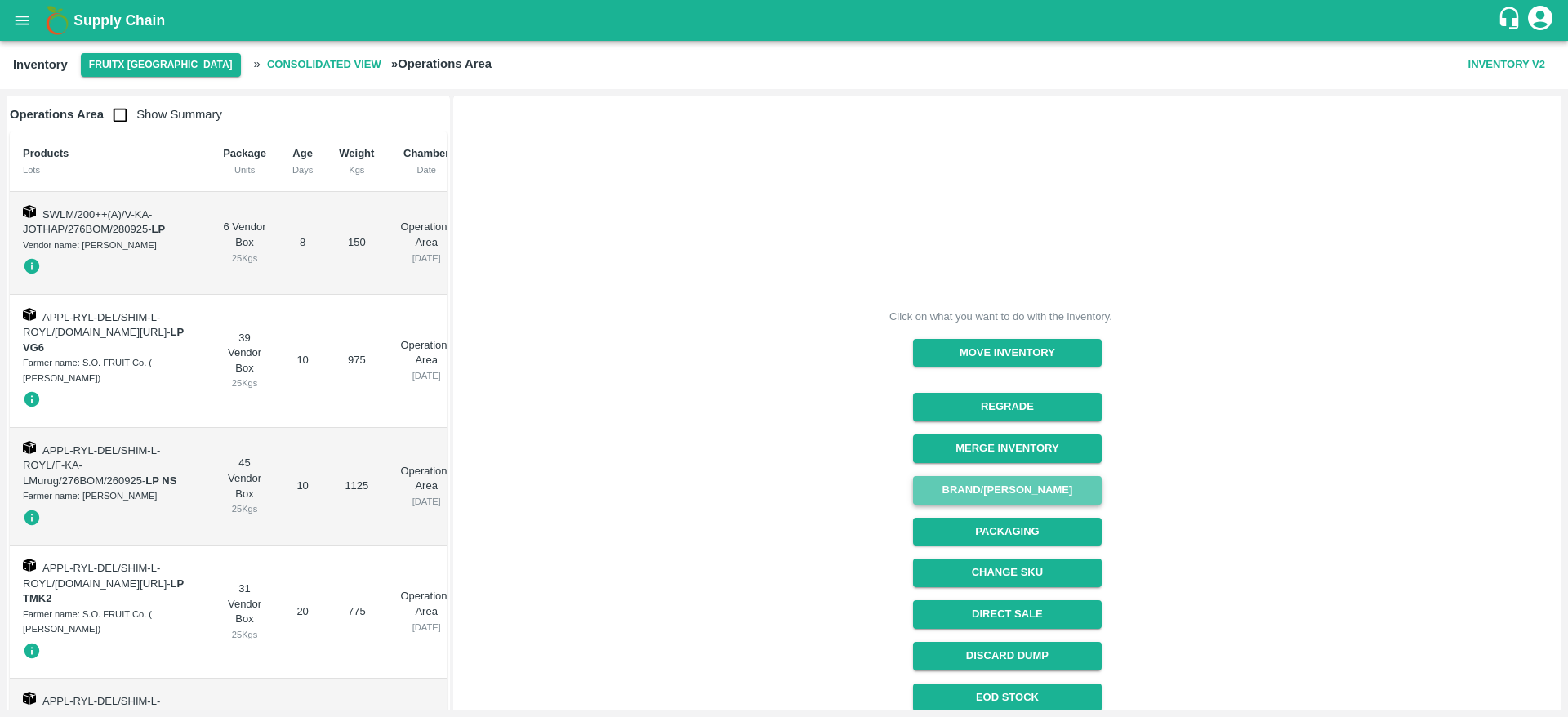
click at [996, 491] on button "Brand/[PERSON_NAME]" at bounding box center [1007, 491] width 189 height 29
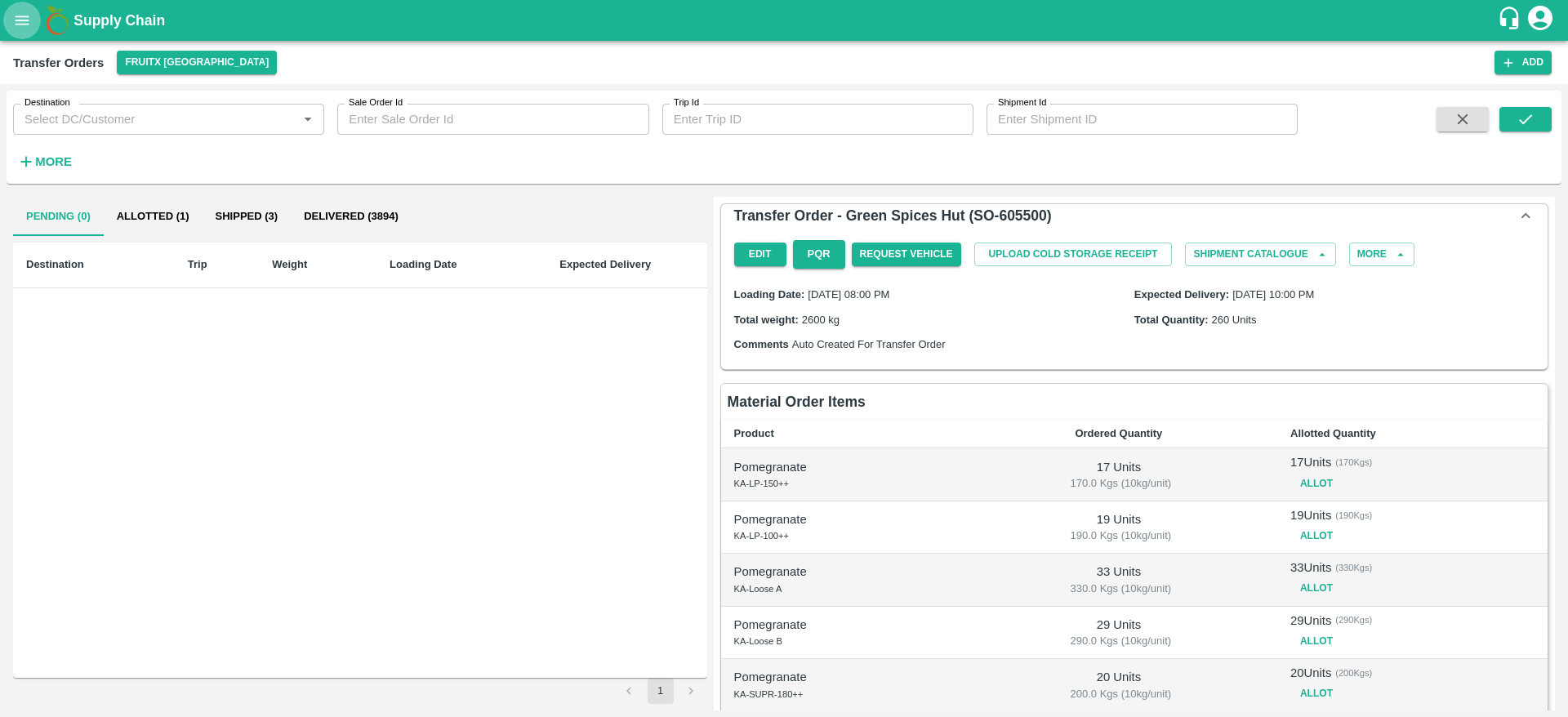
click at [22, 28] on icon "open drawer" at bounding box center [22, 21] width 18 height 18
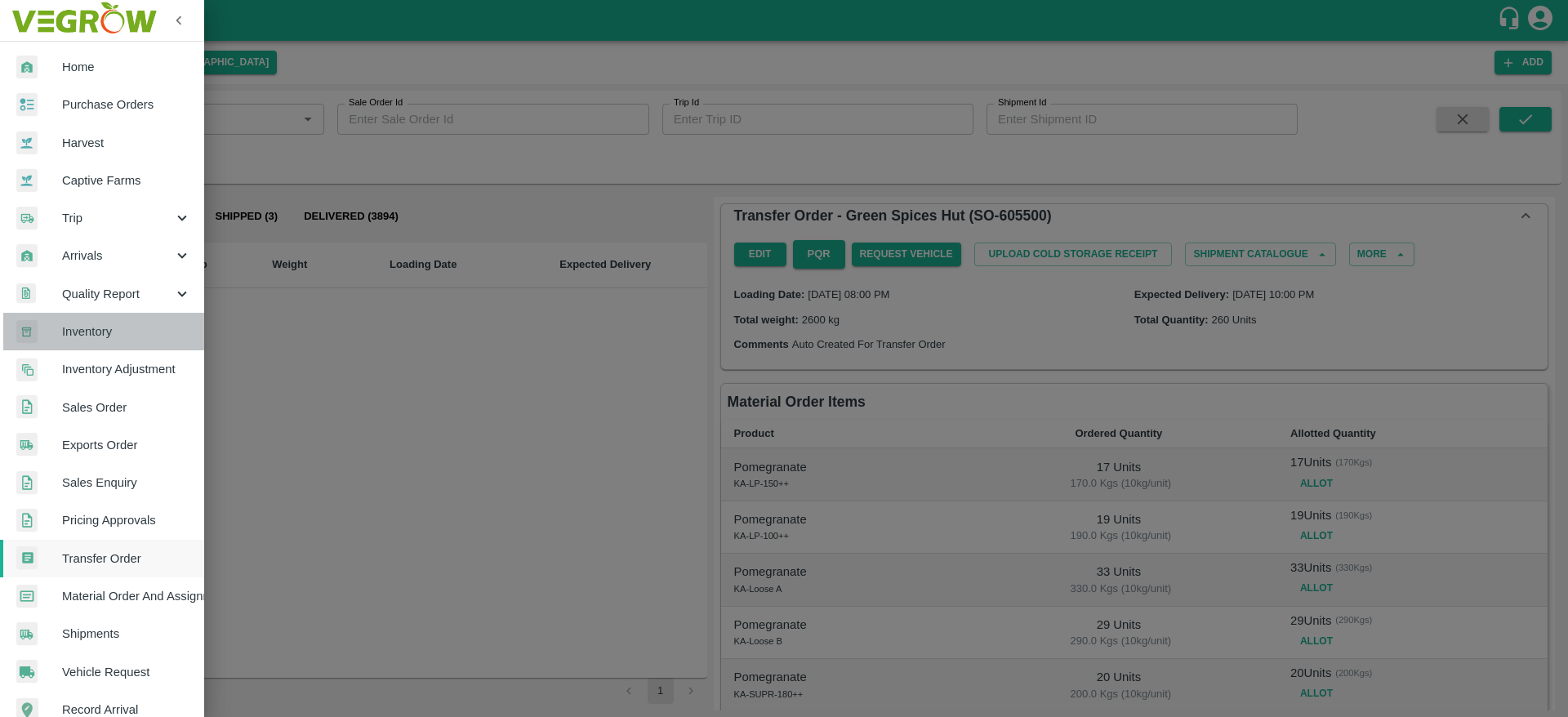
click at [103, 327] on span "Inventory" at bounding box center [127, 332] width 129 height 18
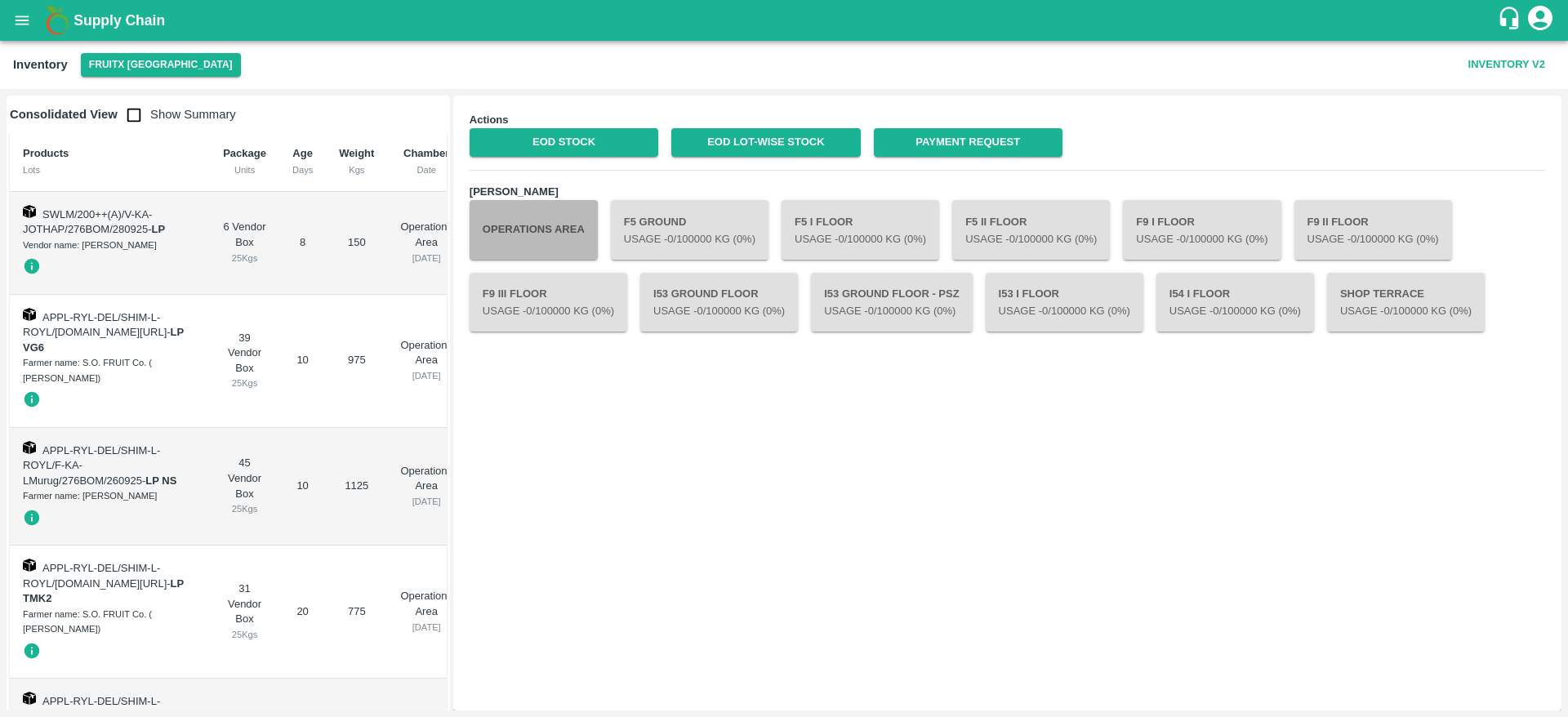
click at [521, 226] on button "Operations Area" at bounding box center [534, 229] width 128 height 58
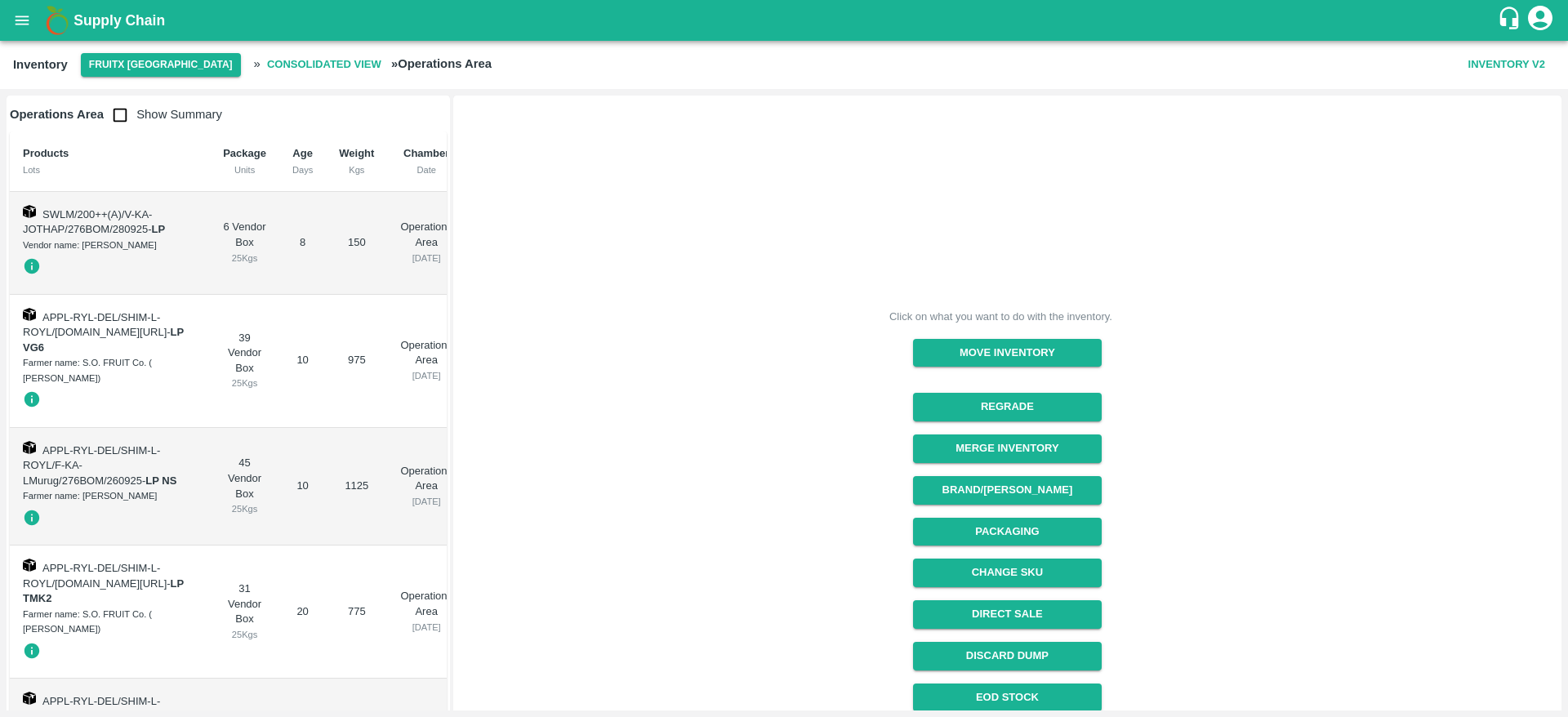
scroll to position [133, 0]
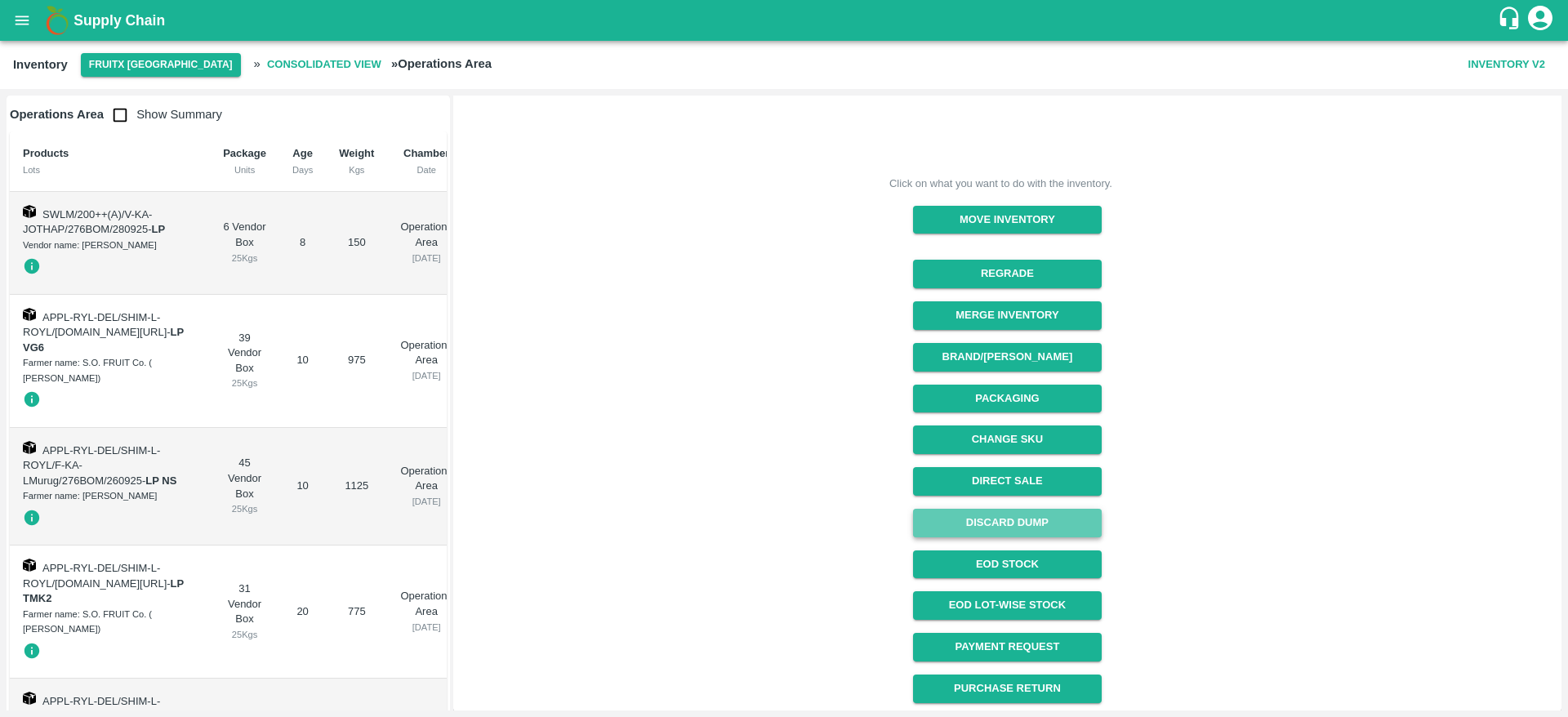
click at [1045, 517] on button "Discard Dump" at bounding box center [1007, 523] width 189 height 29
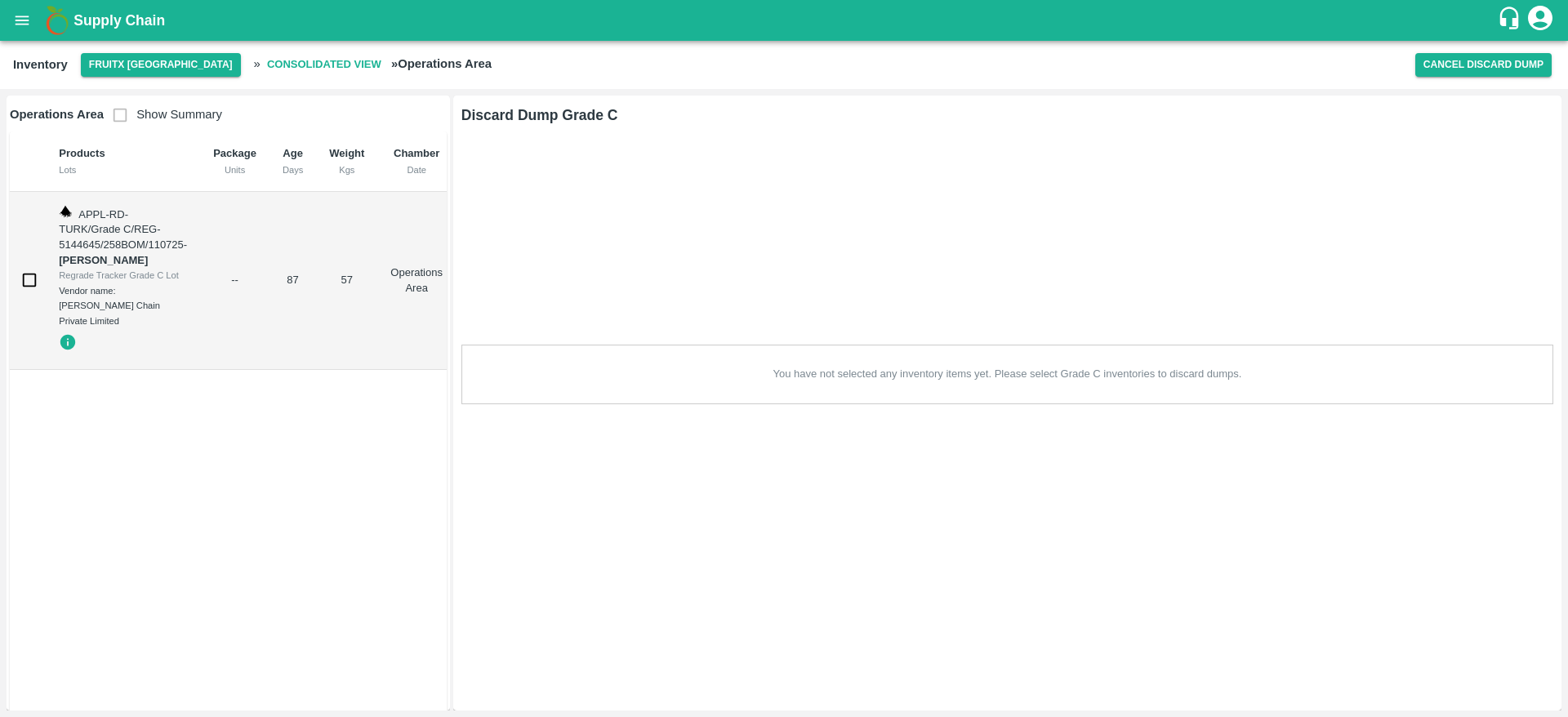
scroll to position [0, 0]
click at [24, 271] on input "checkbox" at bounding box center [30, 280] width 32 height 32
checkbox input "true"
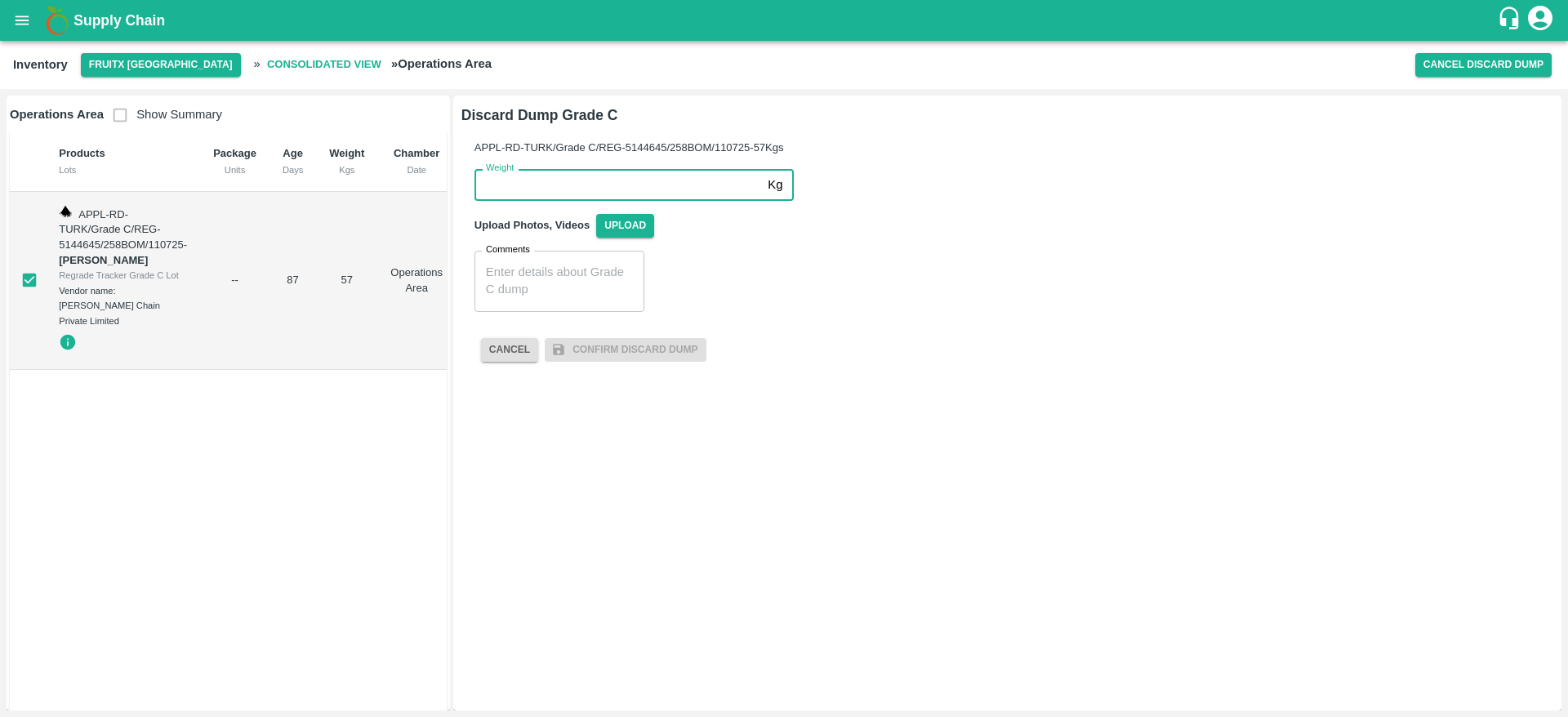
click at [717, 180] on input "Weight" at bounding box center [617, 184] width 287 height 31
type input "57"
click at [628, 232] on span "Upload" at bounding box center [625, 226] width 58 height 23
click at [0, 0] on input "Upload" at bounding box center [0, 0] width 0 height 0
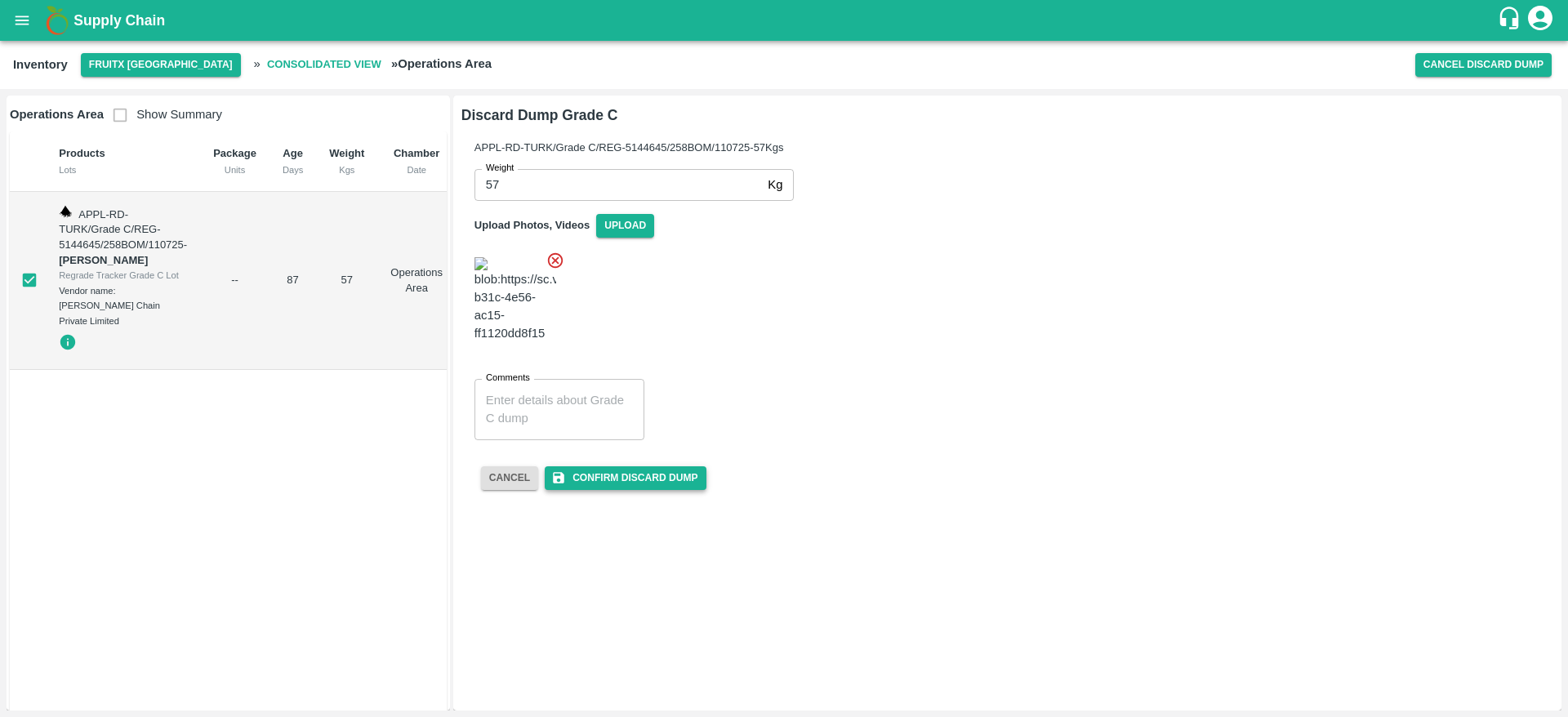
click at [659, 490] on button "Confirm Discard Dump" at bounding box center [625, 478] width 161 height 23
